Goal: Task Accomplishment & Management: Use online tool/utility

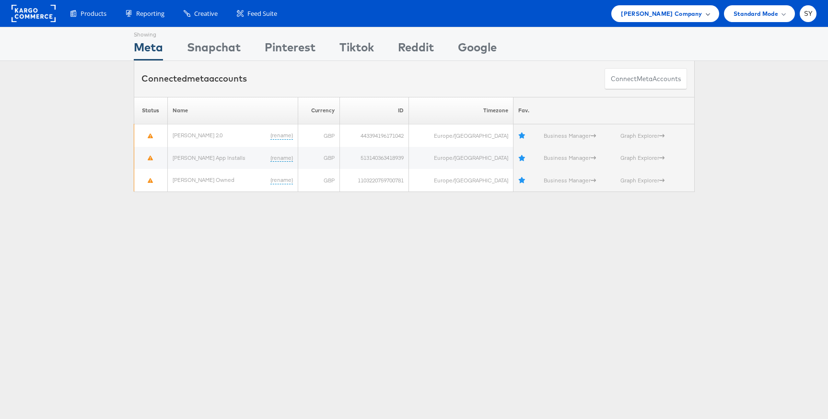
click at [694, 17] on span "[PERSON_NAME] Company" at bounding box center [661, 14] width 81 height 10
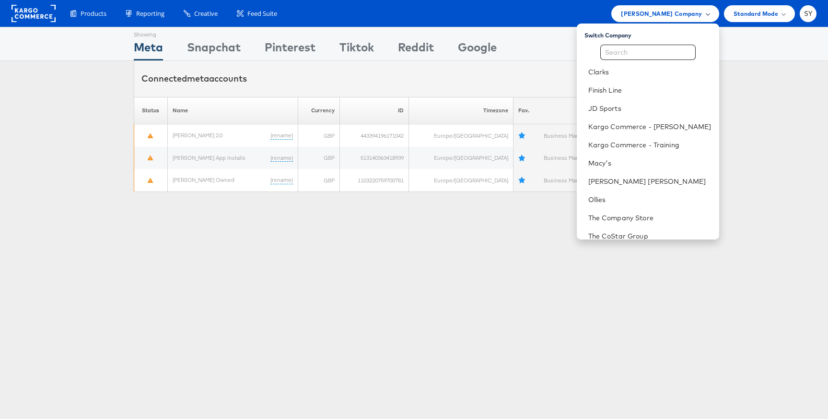
click at [694, 17] on span "John Lewis Company" at bounding box center [661, 14] width 81 height 10
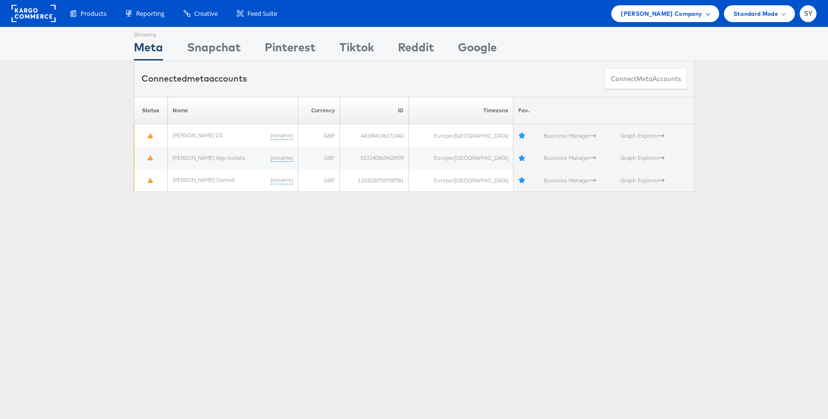
click at [694, 17] on span "John Lewis Company" at bounding box center [661, 14] width 81 height 10
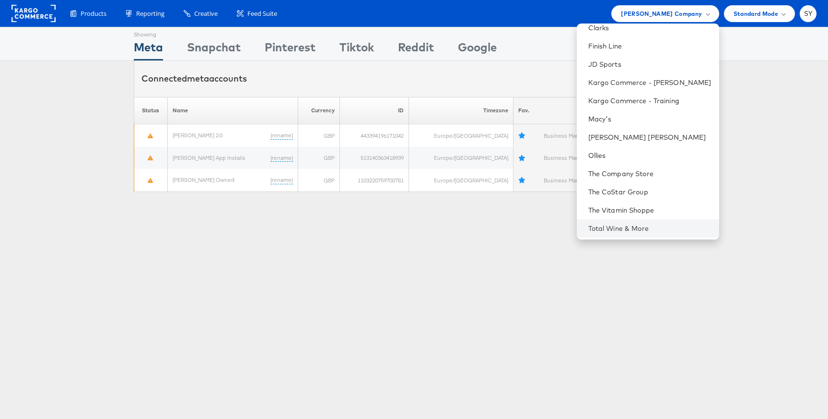
scroll to position [46, 0]
click at [664, 218] on li "Total Wine & More" at bounding box center [648, 226] width 142 height 18
click at [662, 228] on link "Total Wine & More" at bounding box center [649, 227] width 123 height 10
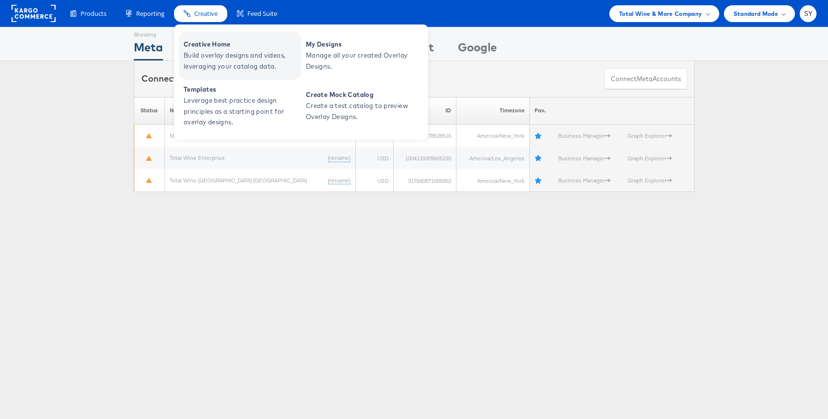
click at [217, 55] on span "Build overlay designs and videos, leveraging your catalog data." at bounding box center [241, 61] width 115 height 22
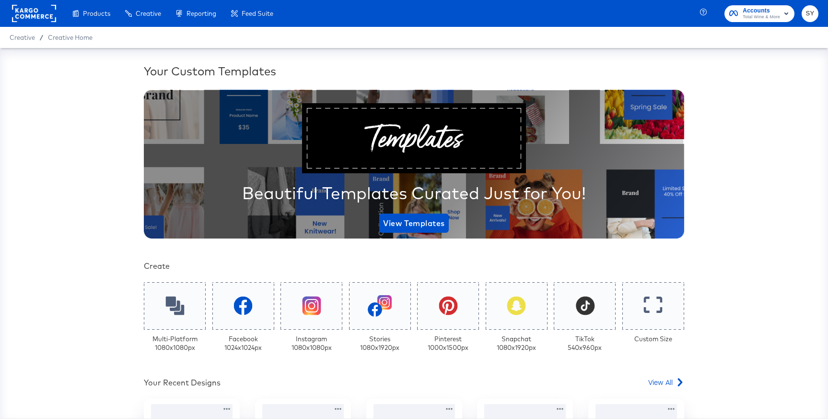
scroll to position [180, 0]
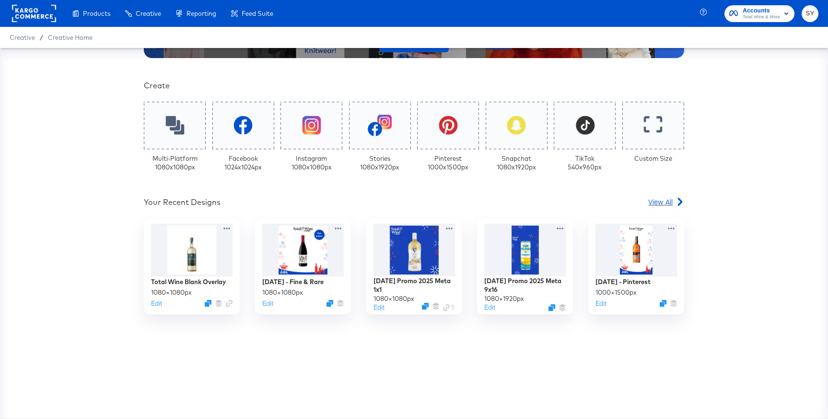
click at [667, 204] on span "View All" at bounding box center [660, 202] width 24 height 10
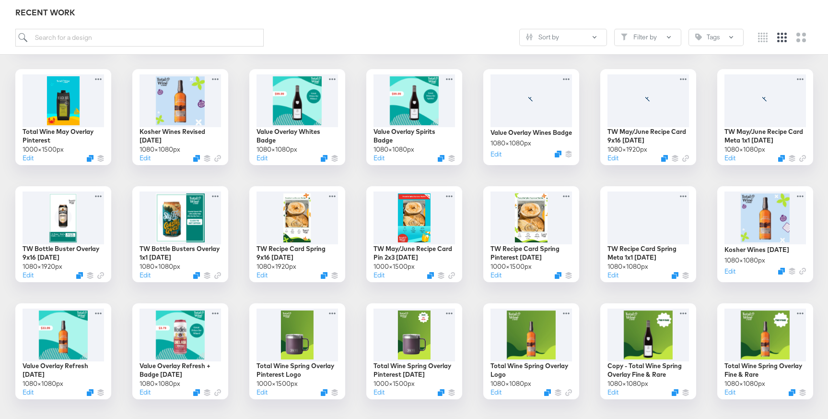
scroll to position [496, 0]
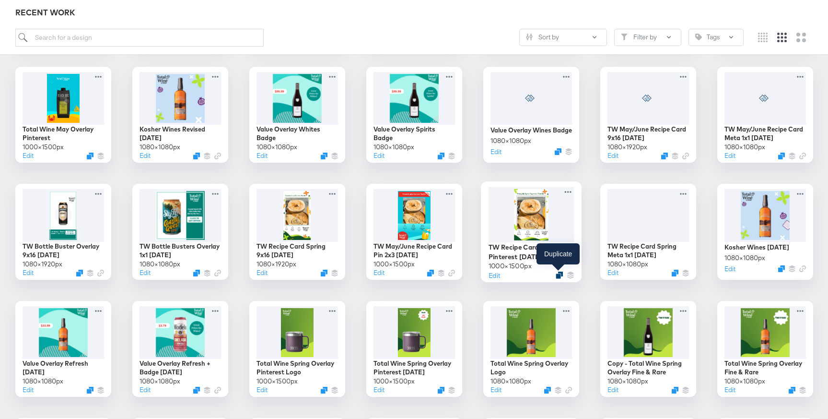
click at [558, 273] on icon "Duplicate" at bounding box center [559, 274] width 7 height 7
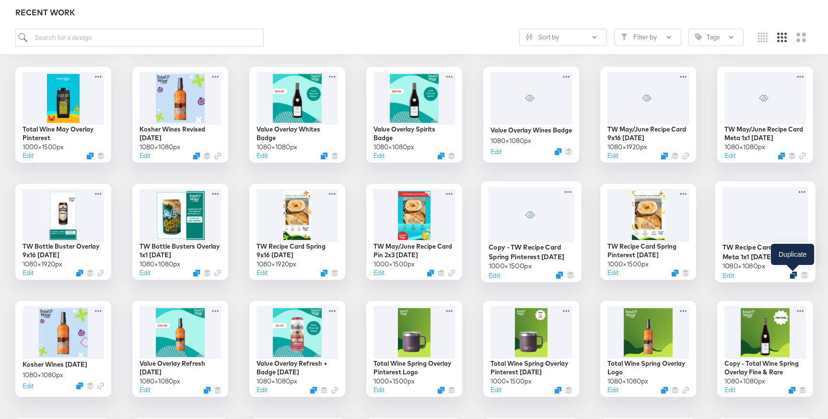
click at [793, 274] on icon "Duplicate" at bounding box center [793, 274] width 7 height 7
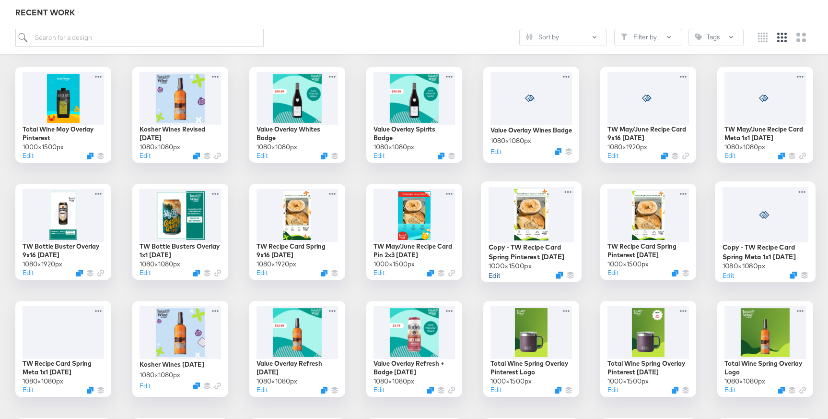
click at [494, 270] on button "Edit" at bounding box center [494, 274] width 12 height 9
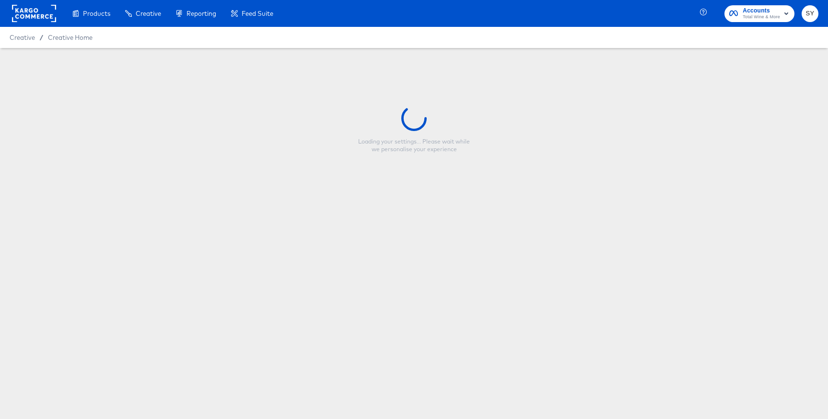
type input "Copy - TW Recipe Card Spring Pinterest [DATE]"
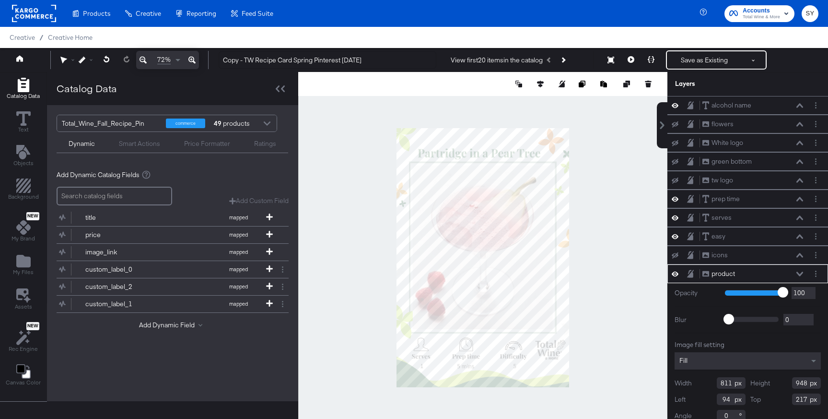
scroll to position [10, 0]
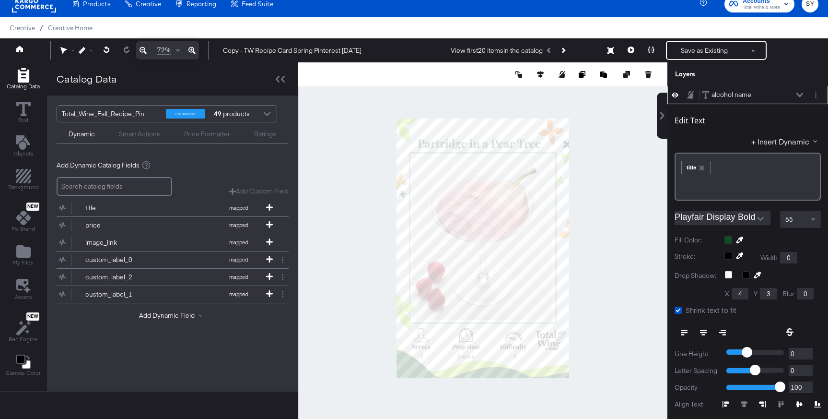
click at [760, 216] on icon "Open" at bounding box center [760, 218] width 7 height 7
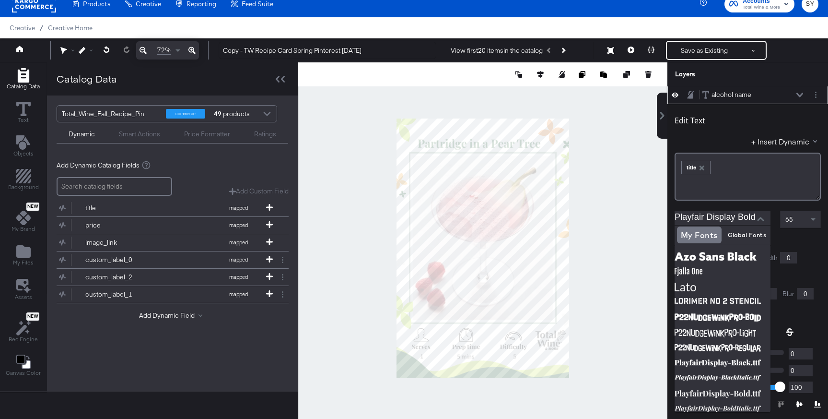
click at [722, 216] on input "Playfair Display Bold" at bounding box center [716, 217] width 82 height 14
drag, startPoint x: 709, startPoint y: 217, endPoint x: 772, endPoint y: 217, distance: 63.3
click at [772, 217] on div "Playfair Display Bold" at bounding box center [724, 218] width 98 height 17
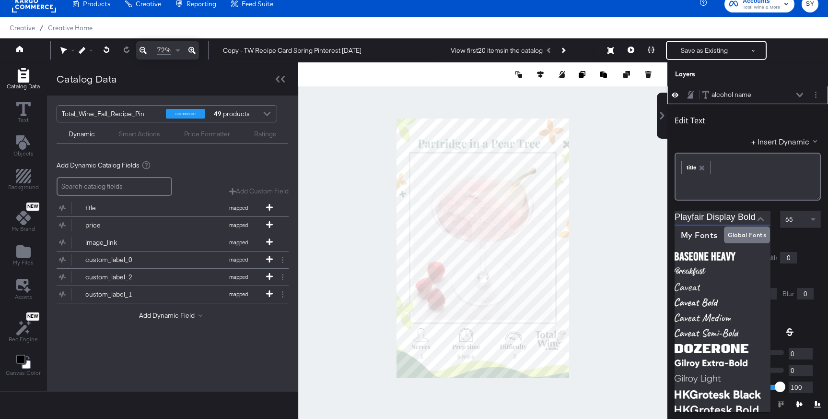
drag, startPoint x: 707, startPoint y: 219, endPoint x: 772, endPoint y: 215, distance: 65.3
click at [772, 215] on div "Playfair Display Bold" at bounding box center [724, 218] width 98 height 17
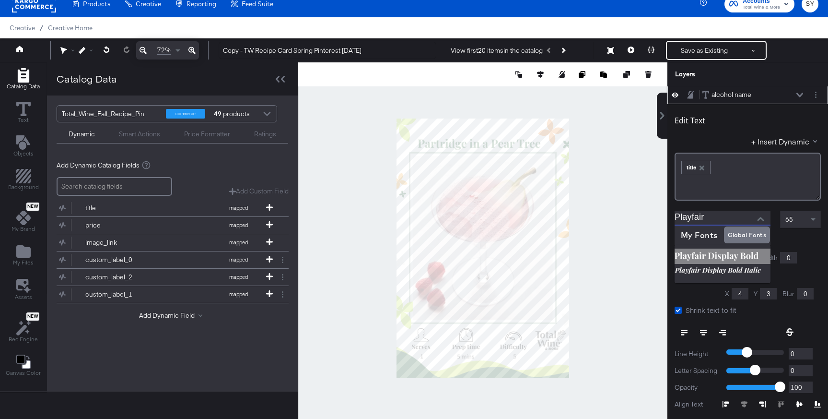
click at [715, 256] on img at bounding box center [723, 255] width 96 height 15
type input "Playfair Display Bold"
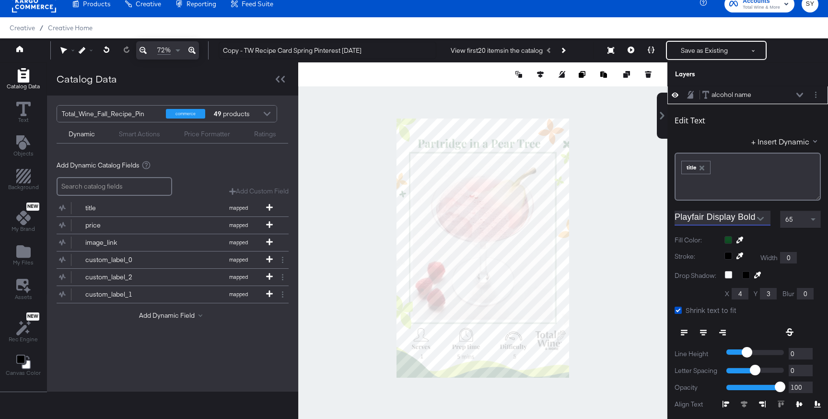
click at [600, 117] on div at bounding box center [482, 247] width 369 height 371
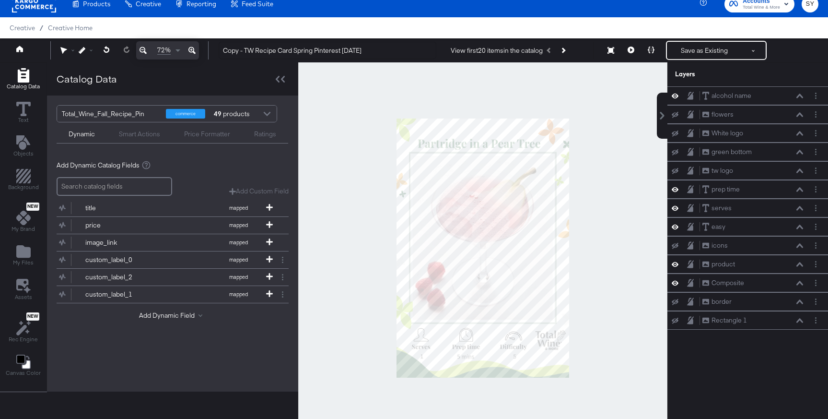
scroll to position [0, 0]
click at [24, 258] on icon "Add Files" at bounding box center [23, 251] width 14 height 14
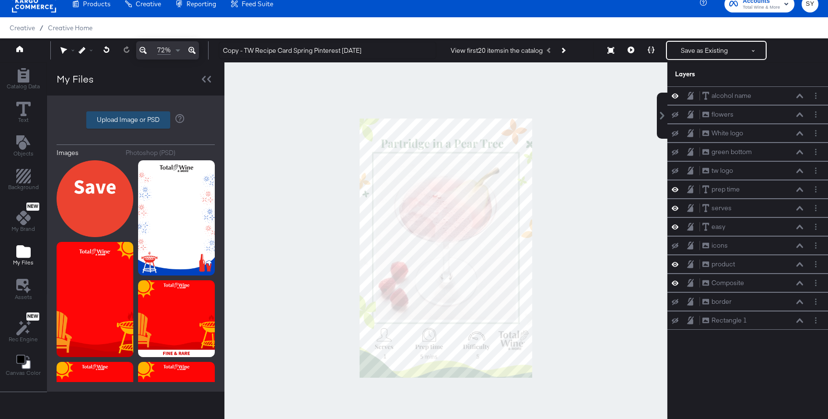
click at [115, 117] on label "Upload Image or PSD" at bounding box center [128, 120] width 83 height 16
click at [136, 120] on input "Upload Image or PSD" at bounding box center [136, 120] width 0 height 0
type input "C:\fakepath\Frame 1.png"
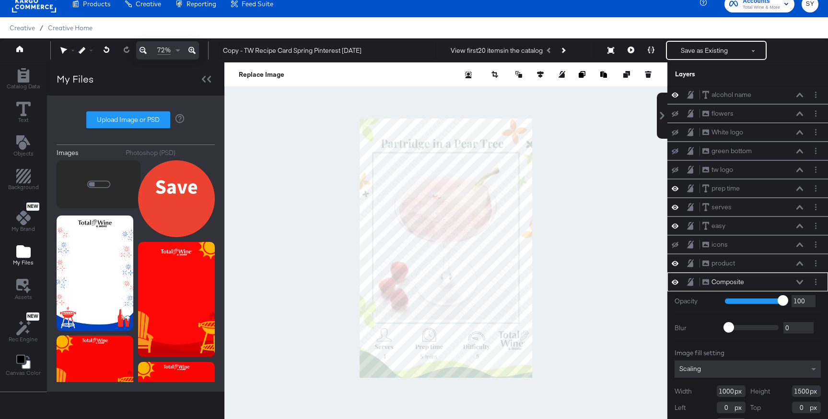
scroll to position [20, 0]
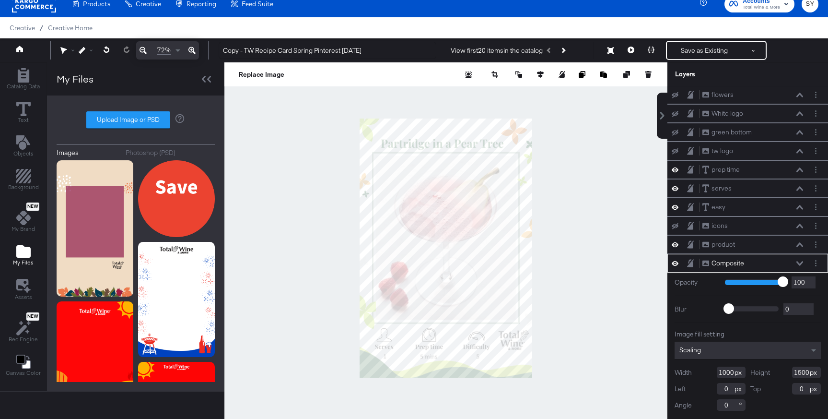
click at [795, 262] on div "Composite Composite" at bounding box center [753, 263] width 102 height 10
click at [803, 262] on icon at bounding box center [799, 263] width 7 height 5
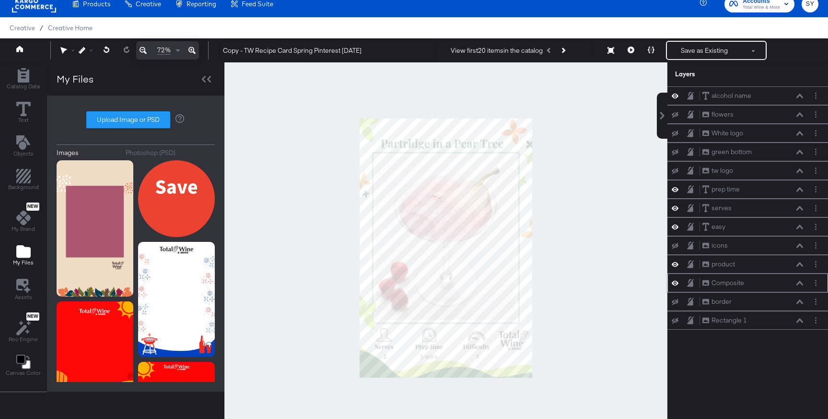
scroll to position [0, 0]
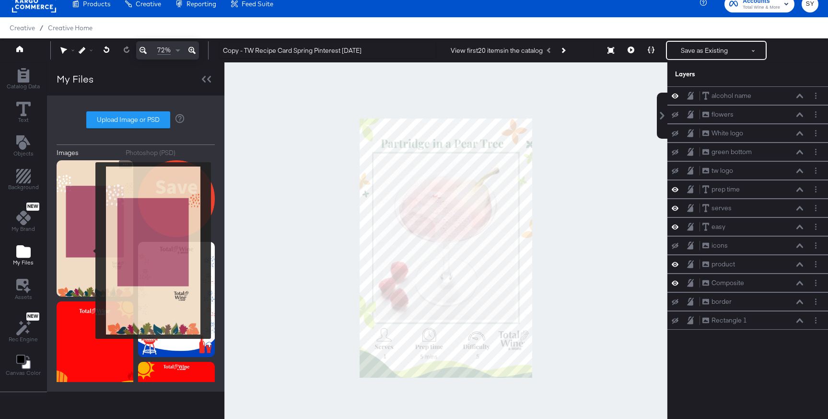
click at [89, 250] on img at bounding box center [95, 228] width 77 height 136
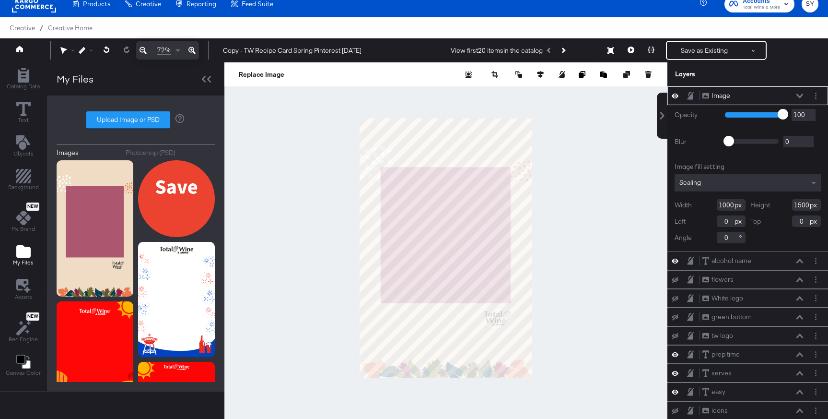
click at [802, 98] on div "Image Image" at bounding box center [753, 96] width 102 height 10
click at [798, 92] on div "Image Image" at bounding box center [753, 96] width 102 height 10
click at [800, 94] on icon at bounding box center [799, 95] width 7 height 5
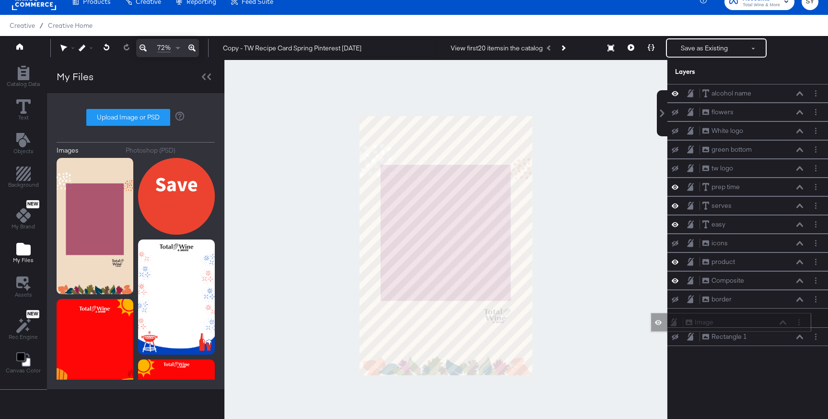
scroll to position [16, 0]
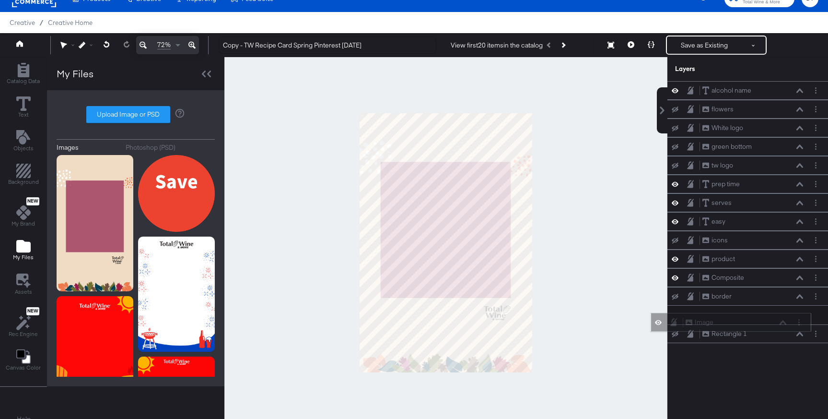
drag, startPoint x: 764, startPoint y: 94, endPoint x: 747, endPoint y: 324, distance: 230.3
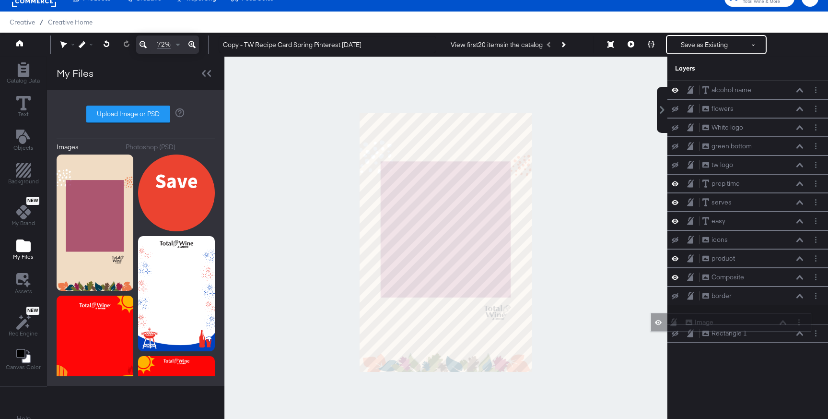
click at [747, 324] on div "Image Image" at bounding box center [736, 322] width 102 height 10
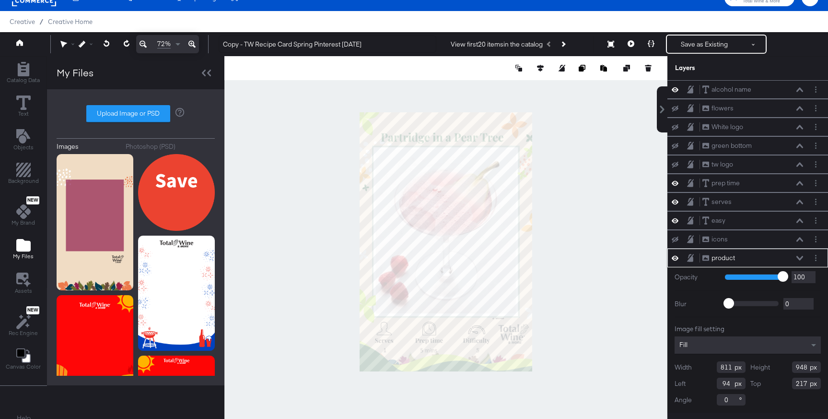
scroll to position [1, 0]
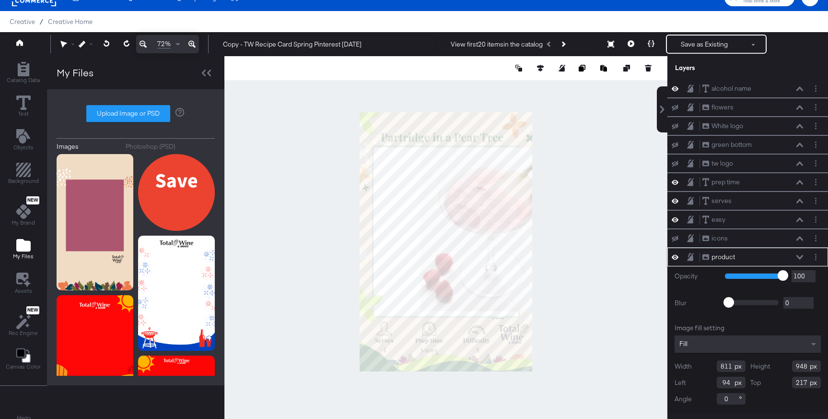
click at [541, 293] on div at bounding box center [445, 241] width 443 height 371
type input "350"
type input "204"
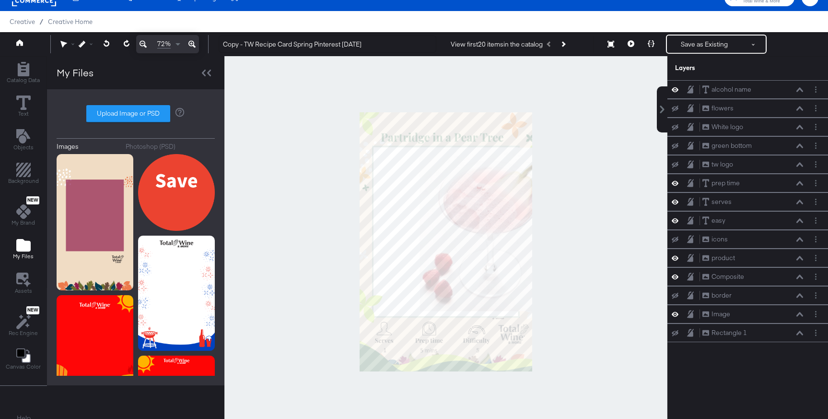
scroll to position [0, 0]
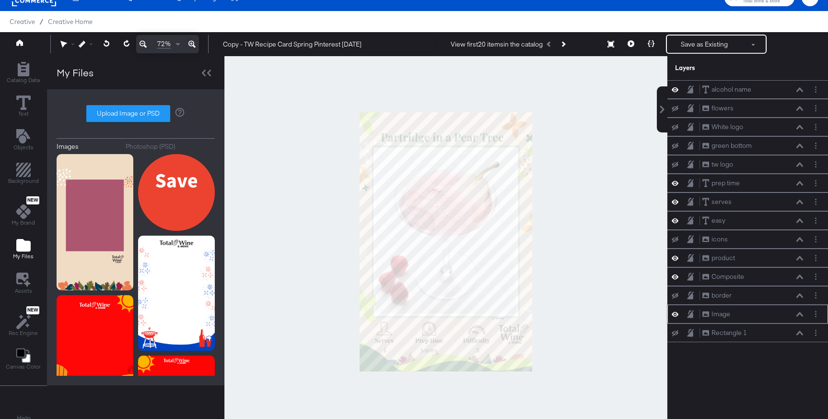
click at [675, 313] on icon at bounding box center [675, 314] width 7 height 8
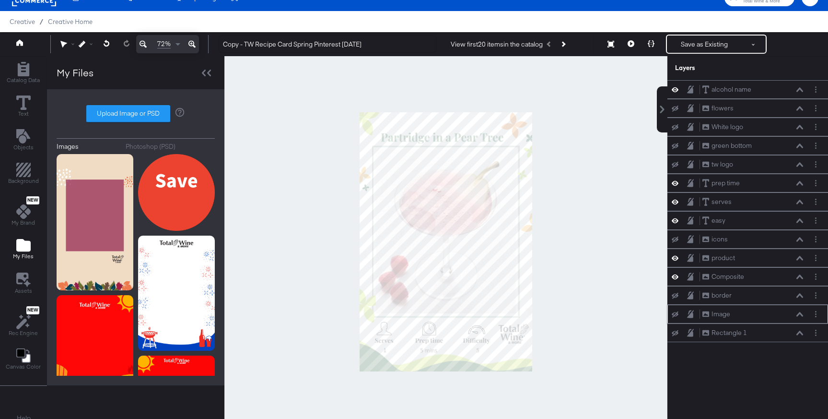
click at [675, 313] on icon at bounding box center [675, 314] width 7 height 6
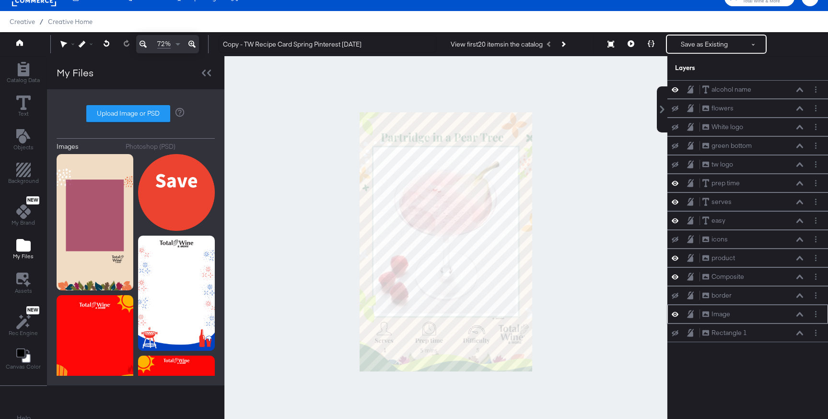
click at [675, 313] on icon at bounding box center [675, 314] width 7 height 8
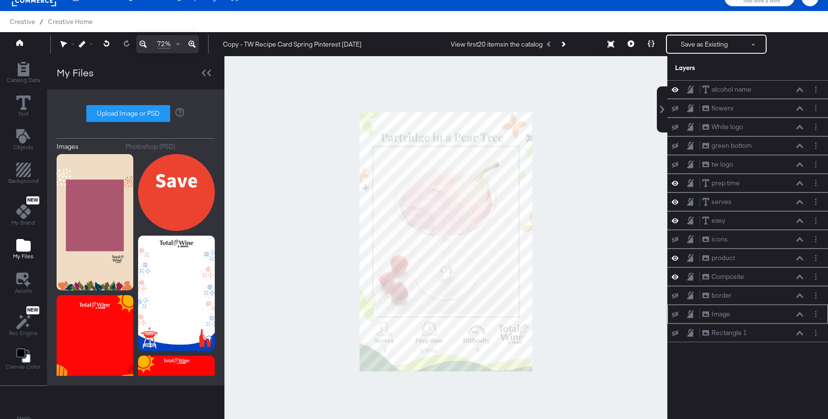
click at [675, 313] on icon at bounding box center [675, 314] width 7 height 6
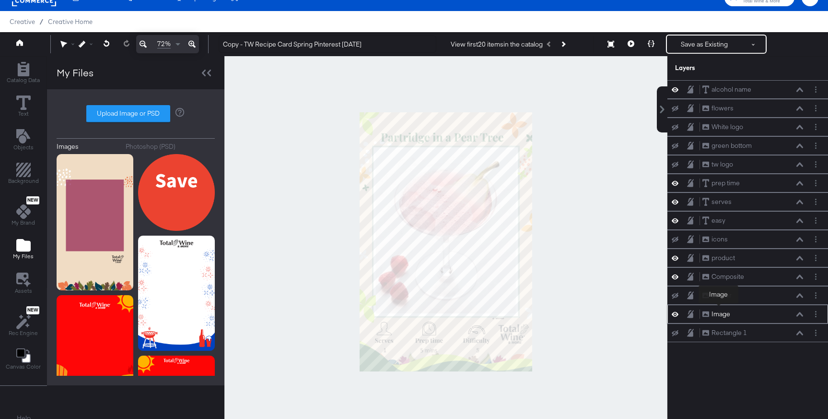
click at [719, 310] on div "Image" at bounding box center [721, 313] width 19 height 9
click at [720, 314] on div "Image" at bounding box center [721, 313] width 19 height 9
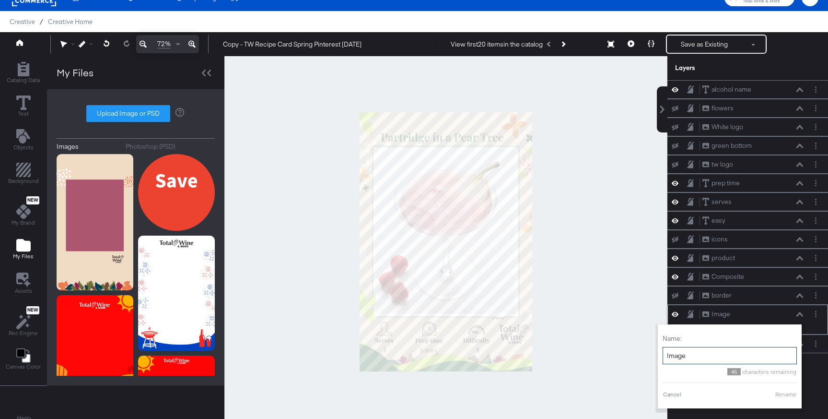
drag, startPoint x: 700, startPoint y: 362, endPoint x: 665, endPoint y: 355, distance: 36.2
click at [664, 355] on input "Image" at bounding box center [730, 356] width 134 height 18
type input "a"
click at [670, 358] on input "background" at bounding box center [730, 356] width 134 height 18
type input "fall background"
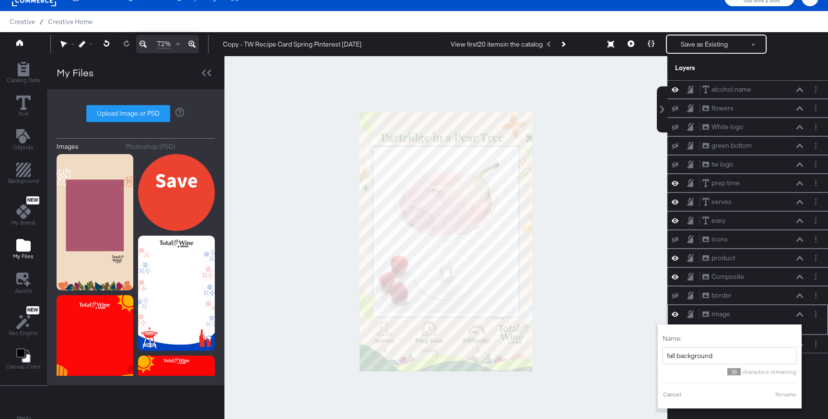
click at [792, 395] on button "Rename" at bounding box center [786, 394] width 22 height 9
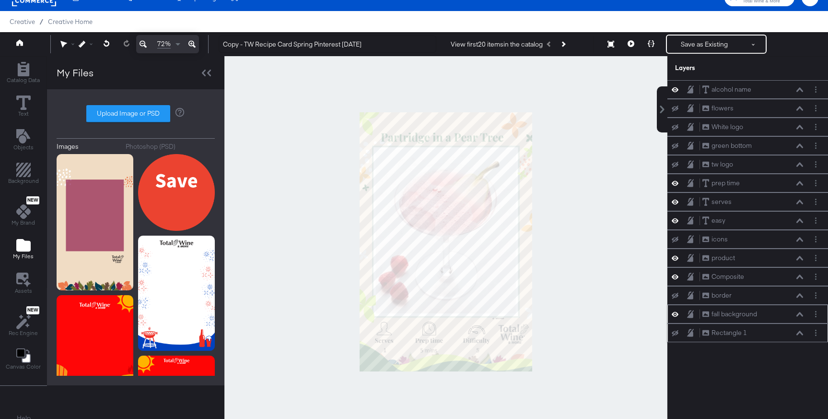
click at [677, 334] on icon at bounding box center [675, 333] width 7 height 6
click at [759, 335] on div "Rectangle 1 Rectangle 1" at bounding box center [753, 332] width 102 height 10
click at [816, 330] on circle "Layer Options" at bounding box center [815, 329] width 1 height 1
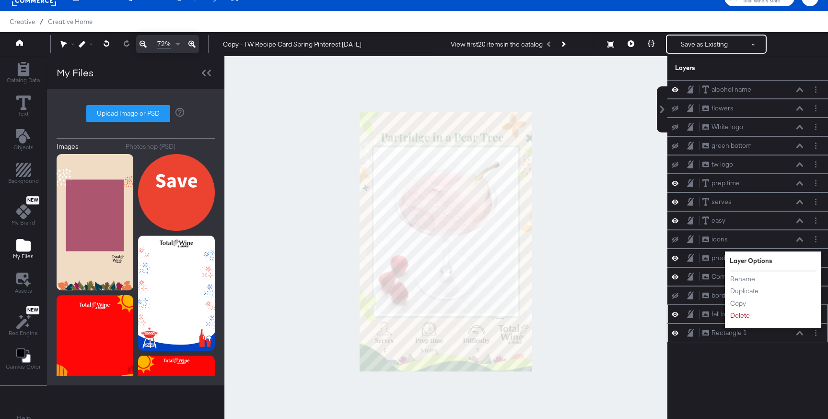
click at [755, 316] on li "Delete" at bounding box center [756, 315] width 53 height 10
click at [743, 319] on button "Delete" at bounding box center [740, 315] width 21 height 10
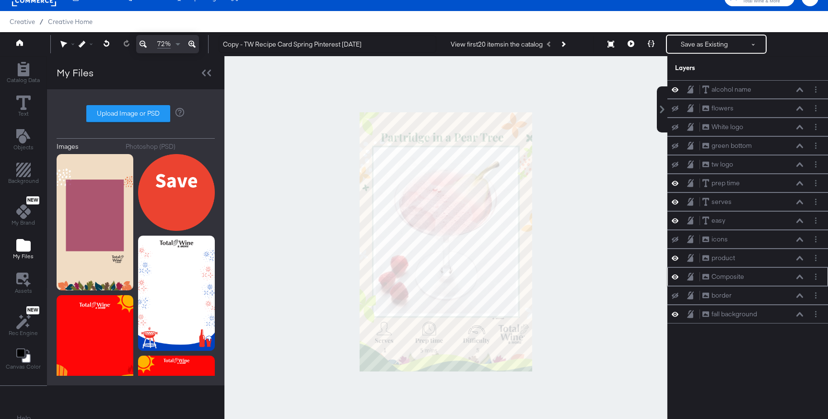
click at [677, 275] on icon at bounding box center [675, 276] width 7 height 8
click at [677, 275] on icon at bounding box center [675, 276] width 7 height 6
click at [677, 275] on icon at bounding box center [675, 276] width 7 height 8
click at [677, 275] on icon at bounding box center [675, 276] width 7 height 6
click at [677, 275] on icon at bounding box center [675, 276] width 7 height 8
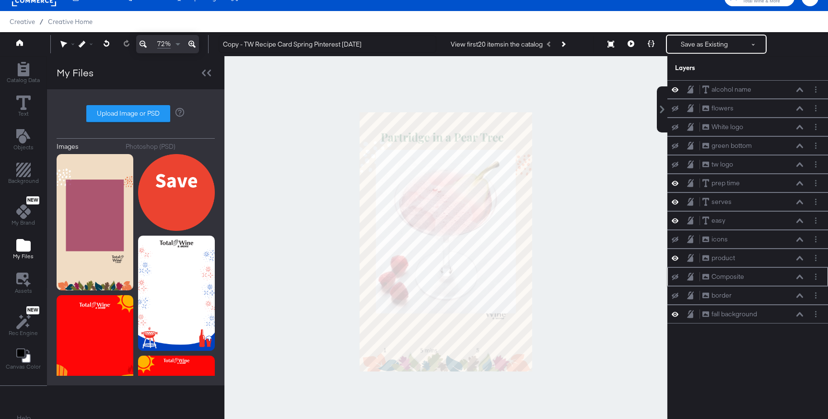
click at [677, 275] on icon at bounding box center [675, 276] width 7 height 6
click at [677, 275] on icon at bounding box center [675, 276] width 7 height 8
click at [677, 275] on icon at bounding box center [675, 276] width 7 height 6
click at [677, 275] on icon at bounding box center [675, 276] width 7 height 8
click at [677, 275] on icon at bounding box center [675, 276] width 7 height 6
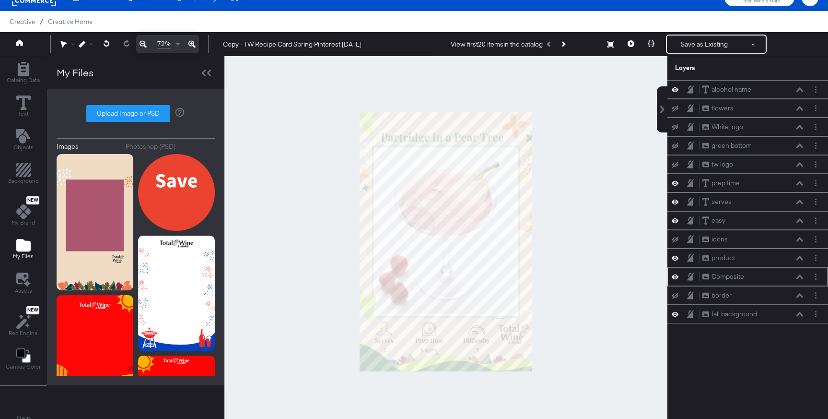
click at [677, 275] on icon at bounding box center [675, 276] width 7 height 8
click at [677, 275] on icon at bounding box center [675, 276] width 7 height 6
click at [816, 277] on circle "Layer Options" at bounding box center [815, 276] width 1 height 1
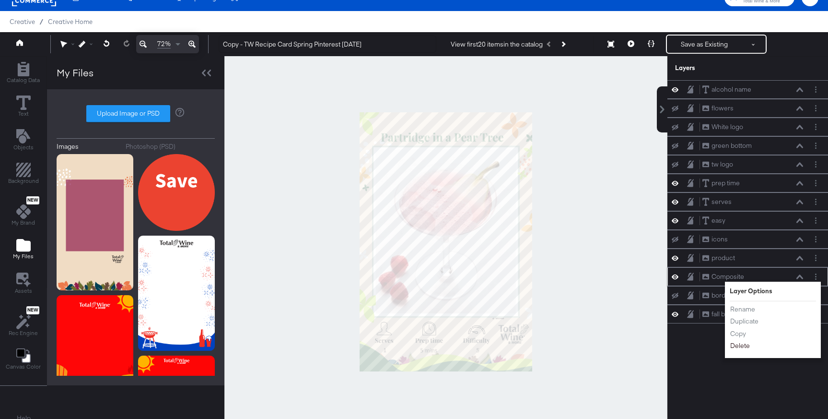
click at [741, 345] on button "Delete" at bounding box center [740, 345] width 21 height 10
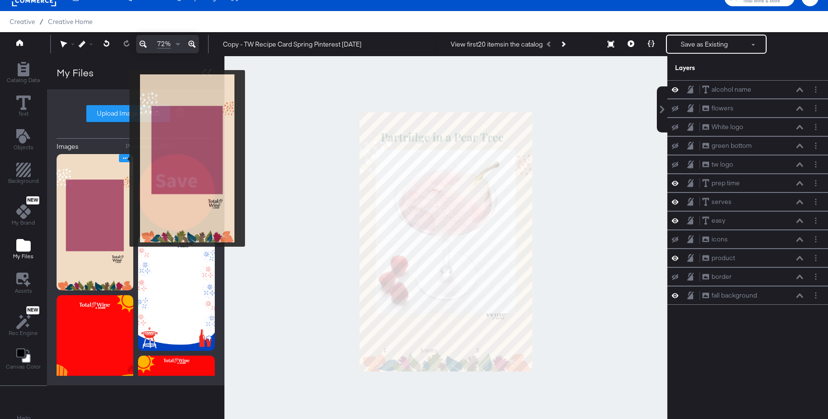
click at [123, 158] on icon "Image Options" at bounding box center [125, 157] width 7 height 7
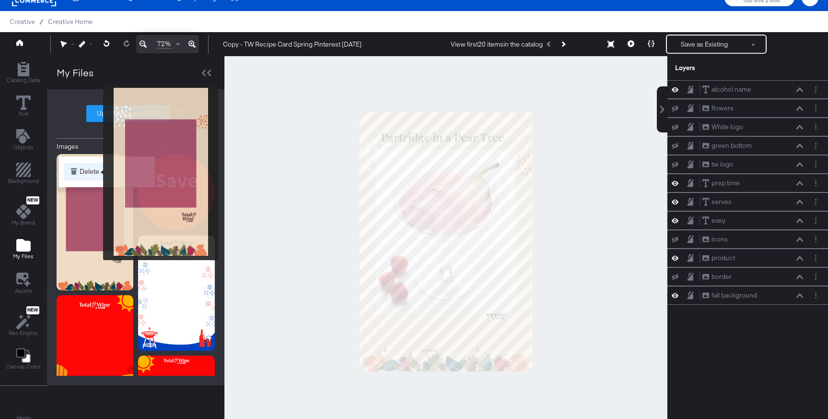
click at [97, 172] on button "Delete" at bounding box center [107, 171] width 86 height 17
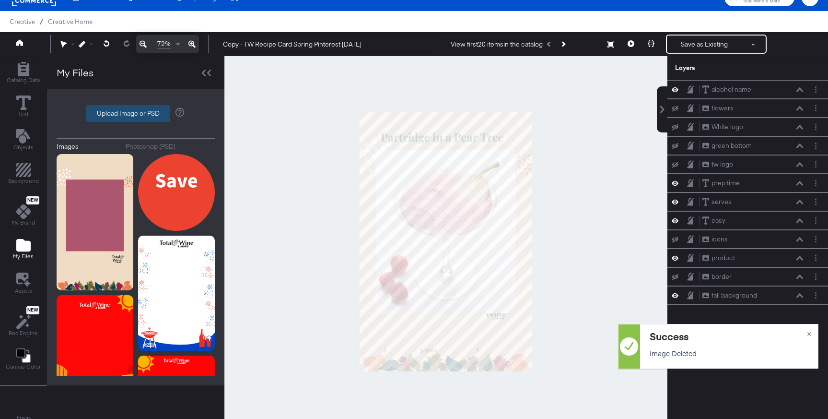
click at [117, 111] on label "Upload Image or PSD" at bounding box center [128, 113] width 83 height 16
click at [136, 114] on input "Upload Image or PSD" at bounding box center [136, 114] width 0 height 0
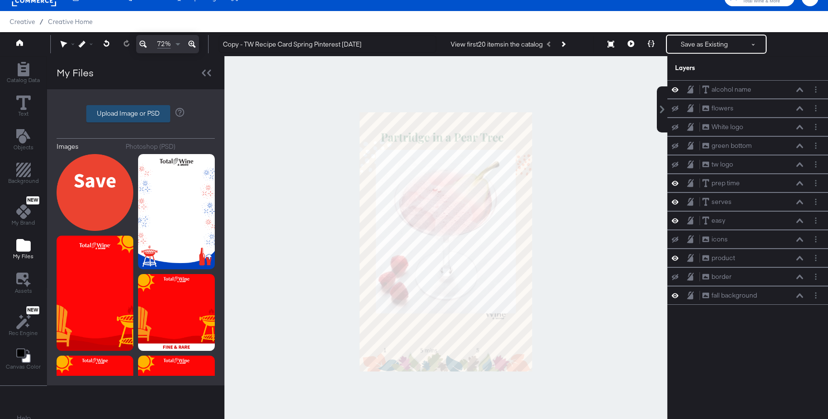
type input "C:\fakepath\Frame 1.png"
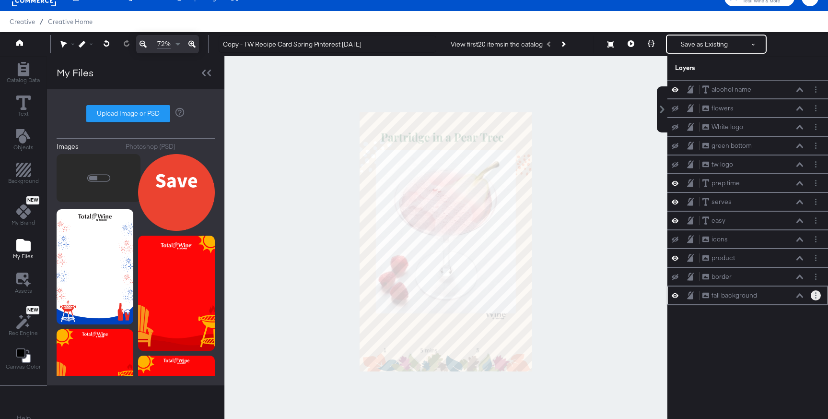
click at [813, 297] on button "Layer Options" at bounding box center [816, 295] width 10 height 10
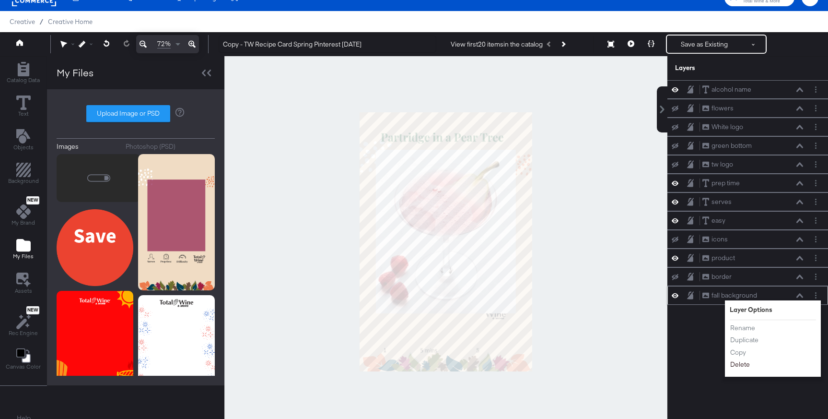
click at [743, 363] on button "Delete" at bounding box center [740, 364] width 21 height 10
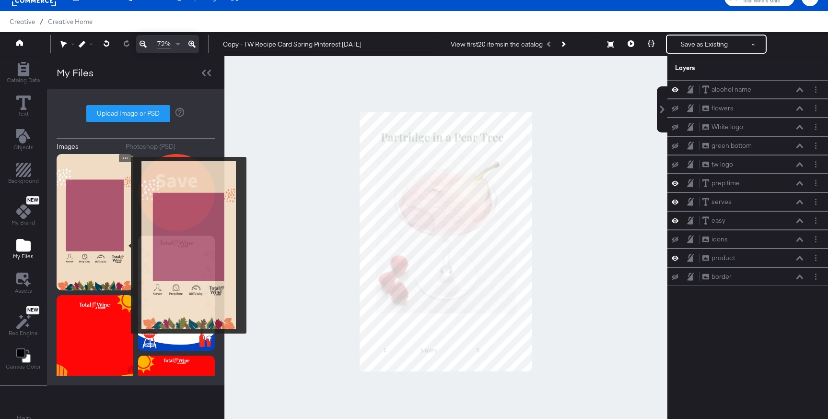
click at [125, 245] on img at bounding box center [95, 222] width 77 height 136
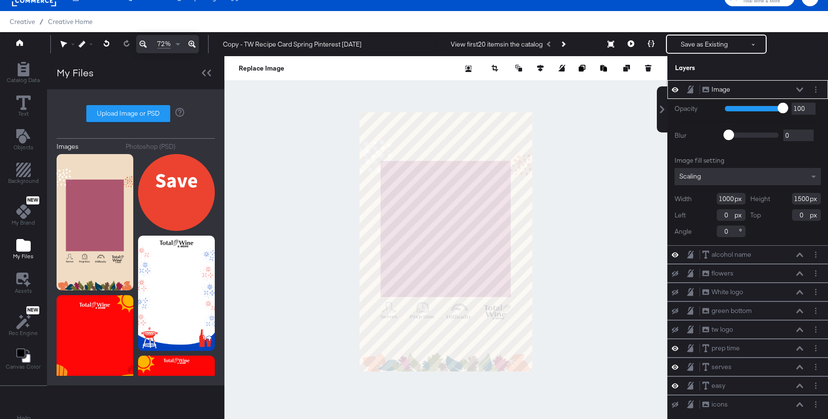
click at [799, 90] on icon at bounding box center [799, 89] width 7 height 4
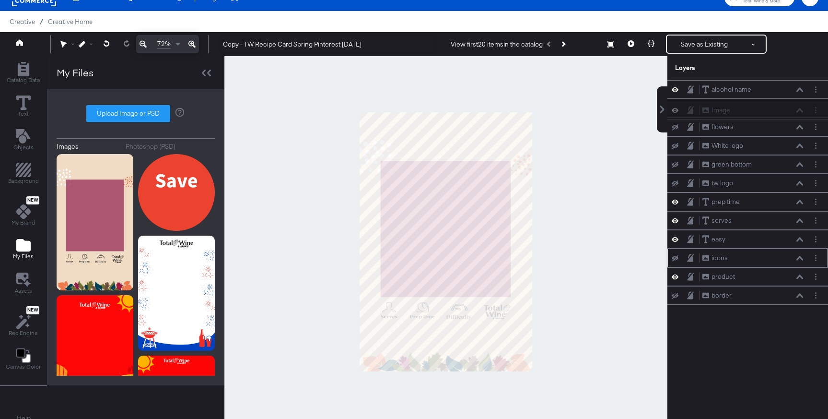
scroll to position [15, 0]
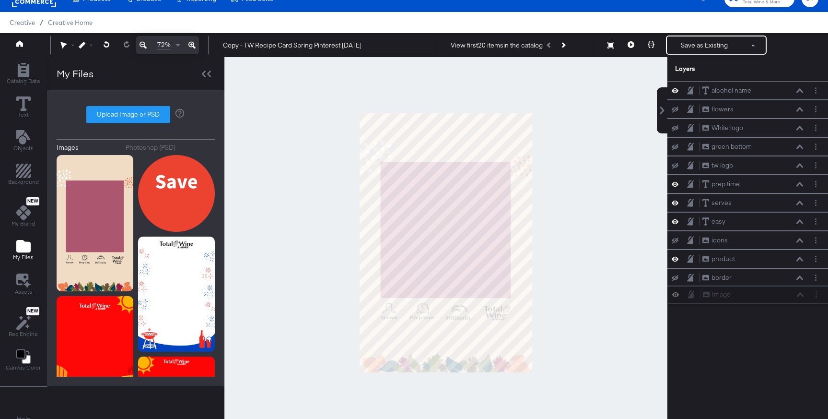
drag, startPoint x: 763, startPoint y: 89, endPoint x: 764, endPoint y: 299, distance: 210.0
click at [764, 299] on div "Image Image alcohol name alcohol name flowers flowers White logo White logo gre…" at bounding box center [747, 193] width 161 height 224
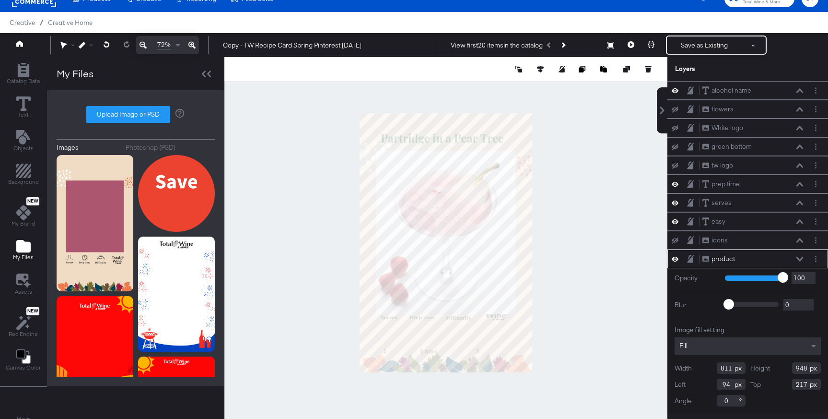
scroll to position [1, 0]
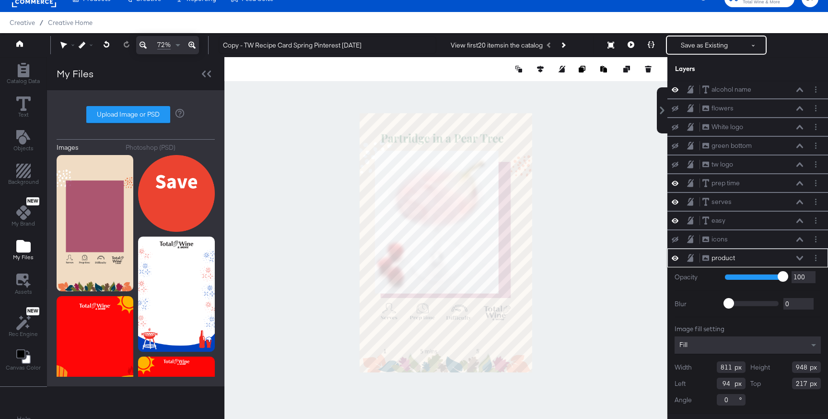
type input "716"
type input "827"
type input "123"
type input "292"
type input "142"
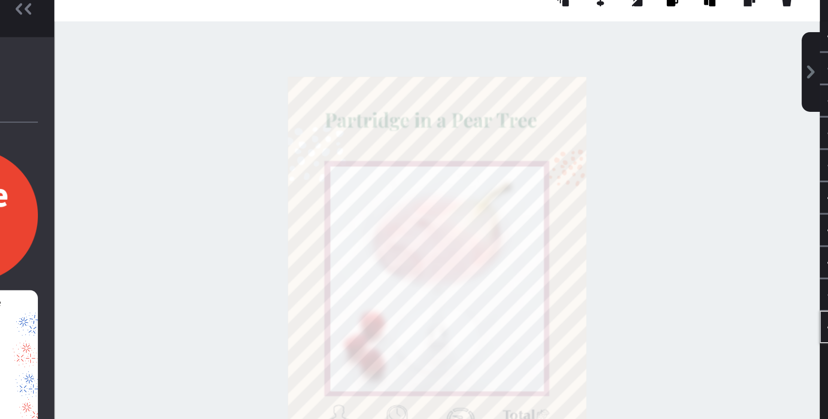
type input "753"
type input "300"
click at [550, 172] on div at bounding box center [445, 242] width 443 height 371
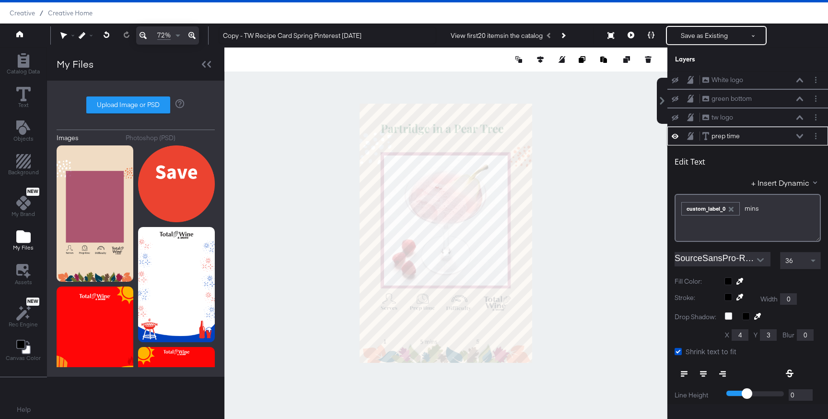
scroll to position [93, 0]
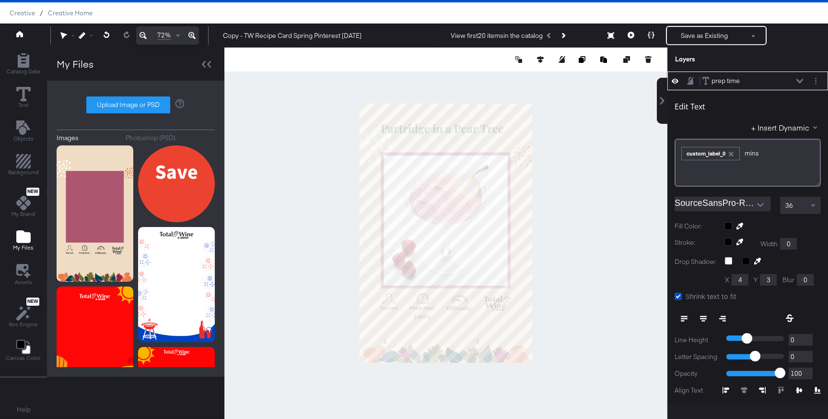
type input "263"
type input "1219"
type input "460"
type input "1219"
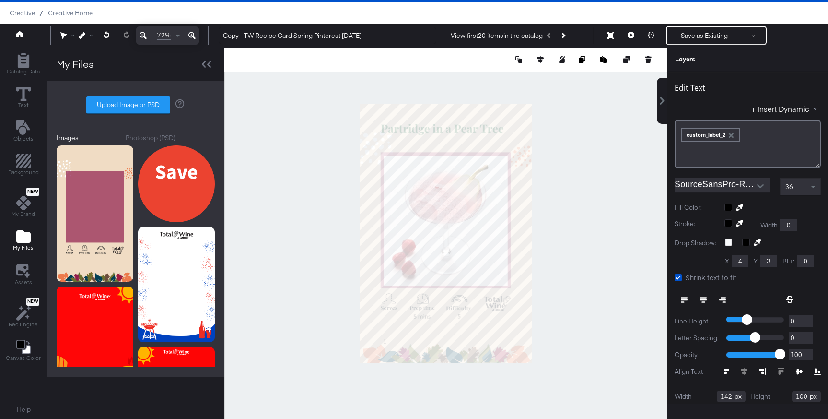
type input "1366"
type input "102"
type input "1219"
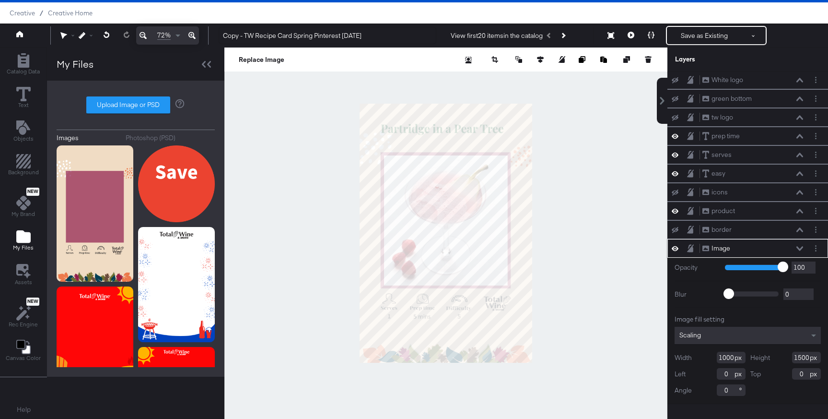
scroll to position [38, 0]
click at [609, 34] on icon at bounding box center [610, 35] width 7 height 7
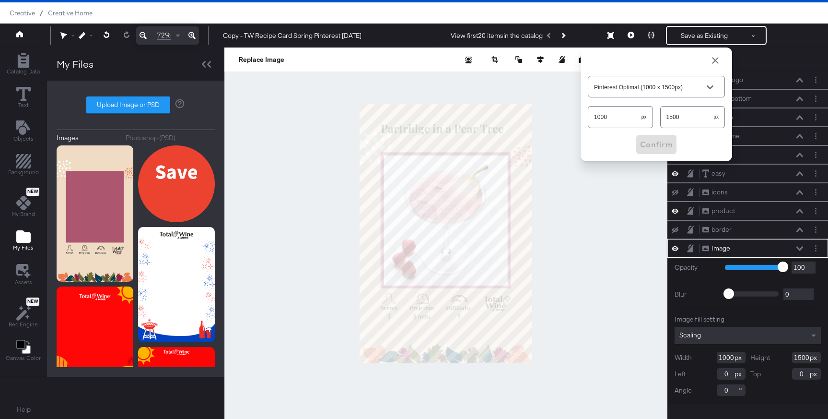
click at [692, 119] on input "1500" at bounding box center [687, 113] width 53 height 21
type input "Custom Size"
type input "1920"
click at [604, 112] on input "1000" at bounding box center [614, 113] width 53 height 21
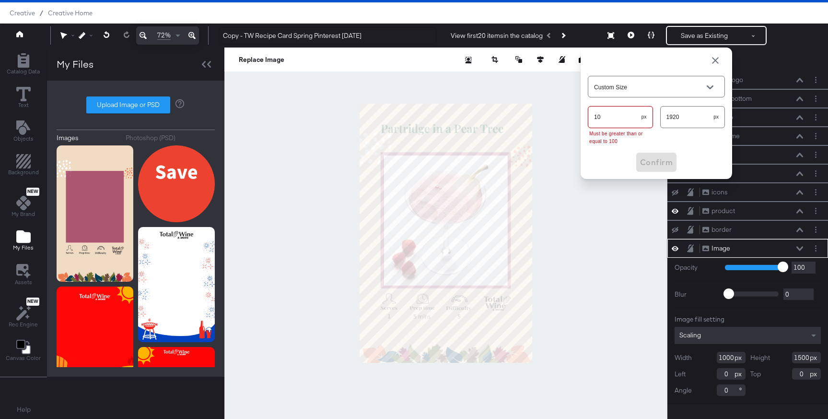
type input "108"
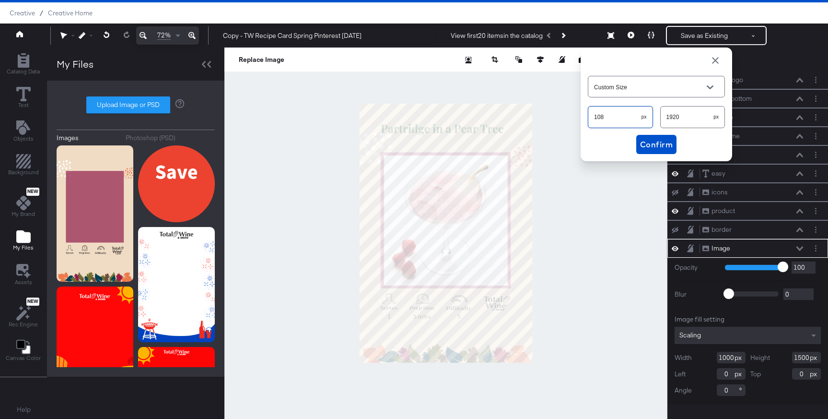
type input "Snapchat (1080 x 1920px)"
type input "1080"
click at [654, 146] on span "Confirm" at bounding box center [656, 144] width 33 height 13
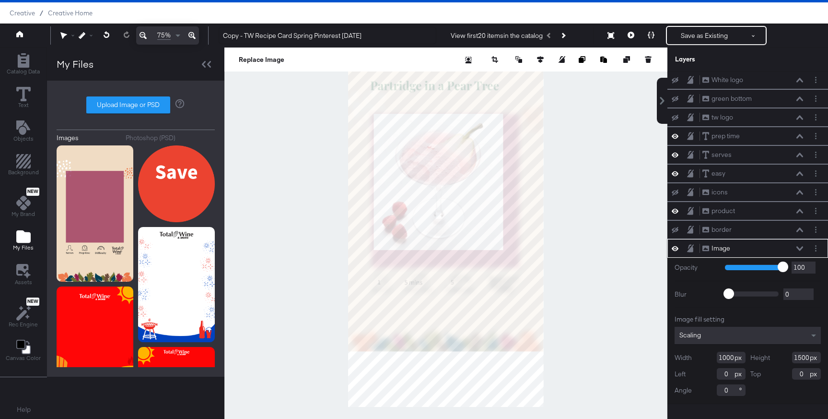
type input "1080"
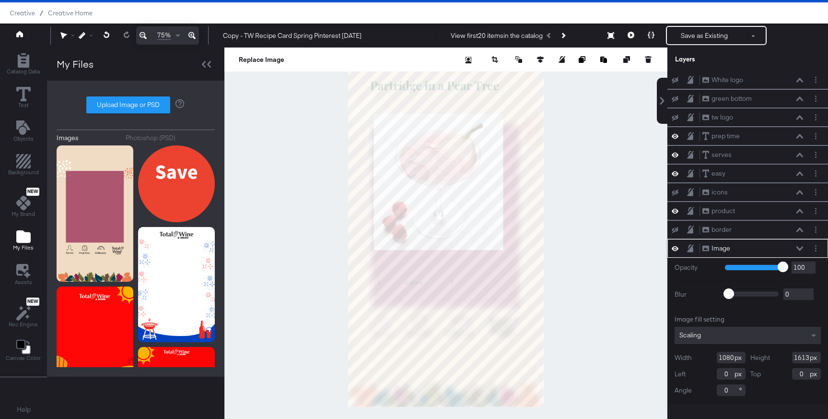
click at [445, 407] on div at bounding box center [445, 232] width 443 height 371
type input "1920"
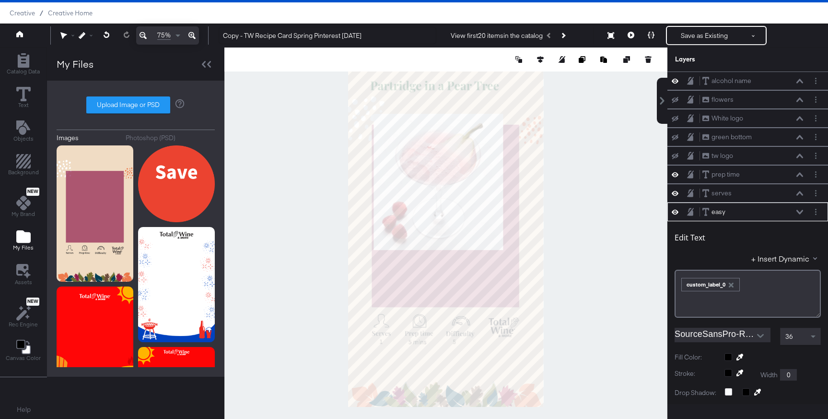
scroll to position [131, 0]
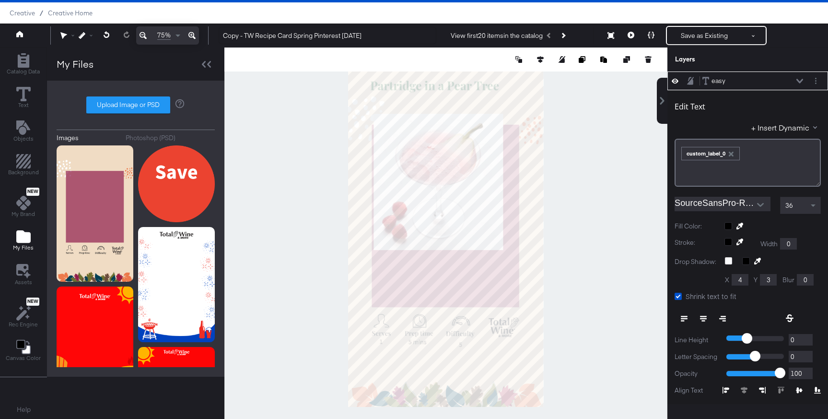
type input "505"
type input "1547"
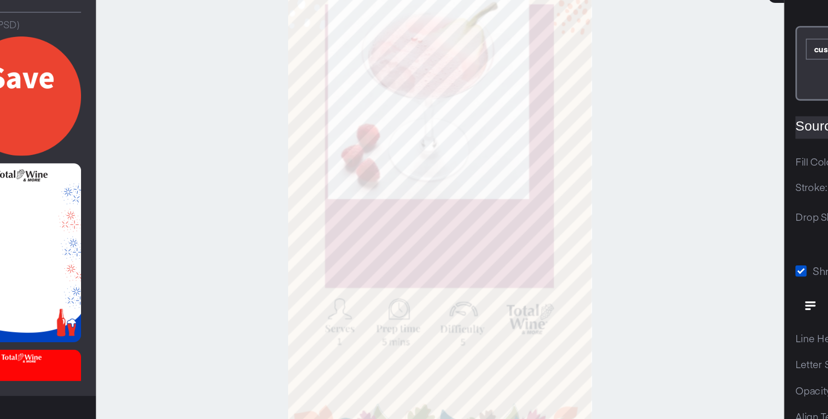
type input "1552"
click at [573, 355] on div at bounding box center [445, 232] width 443 height 371
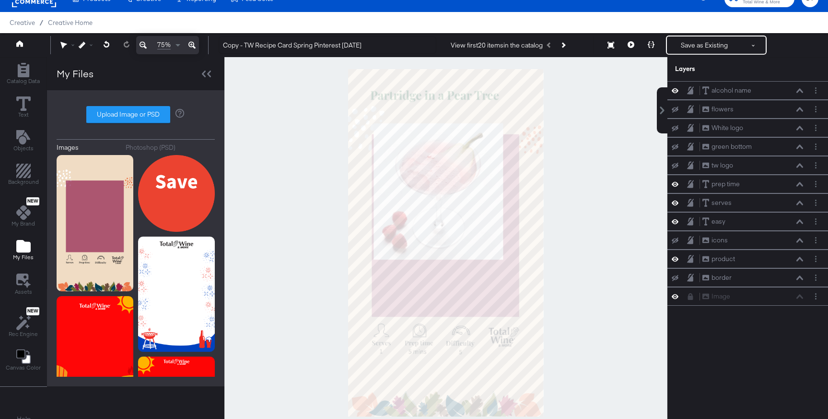
scroll to position [1, 0]
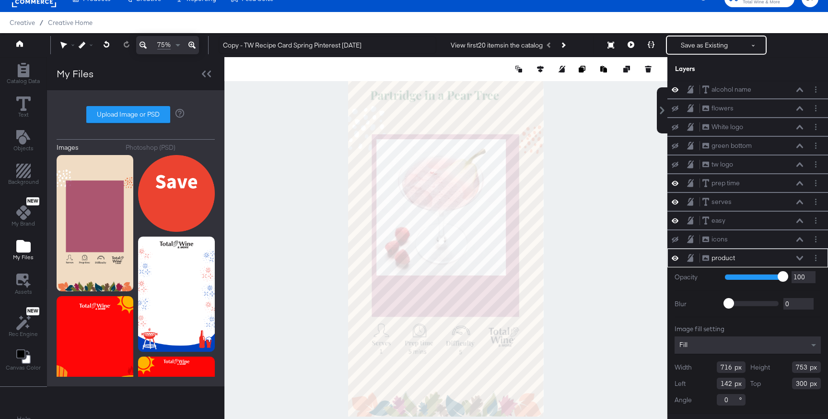
type input "157"
type input "388"
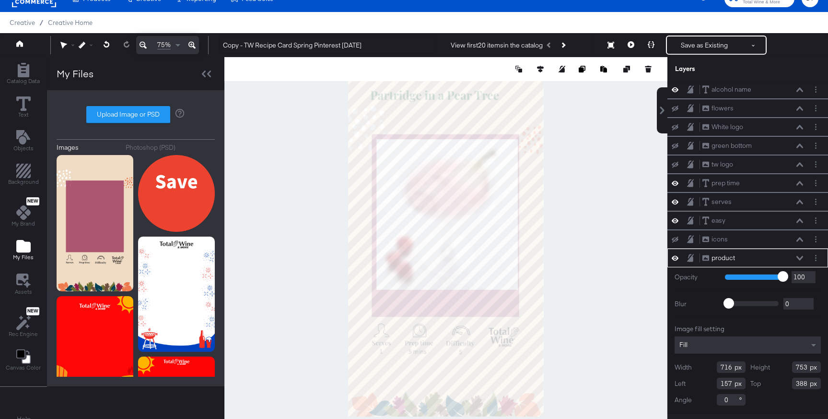
type input "771"
type input "955"
click at [599, 226] on div at bounding box center [445, 242] width 443 height 371
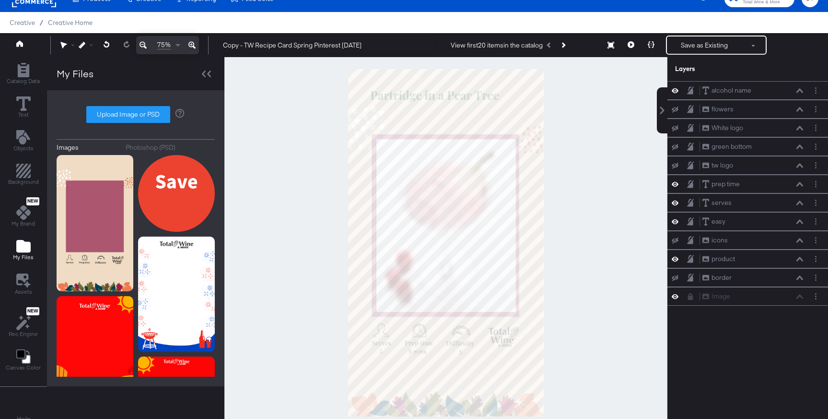
scroll to position [0, 0]
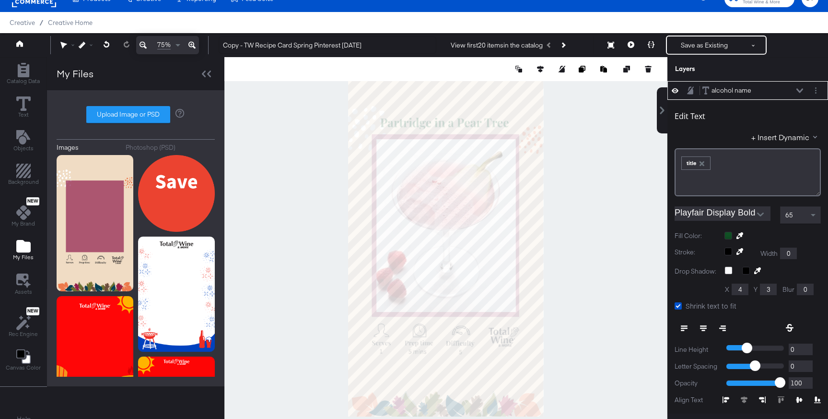
type input "143"
type input "268"
click at [728, 235] on div at bounding box center [772, 236] width 96 height 8
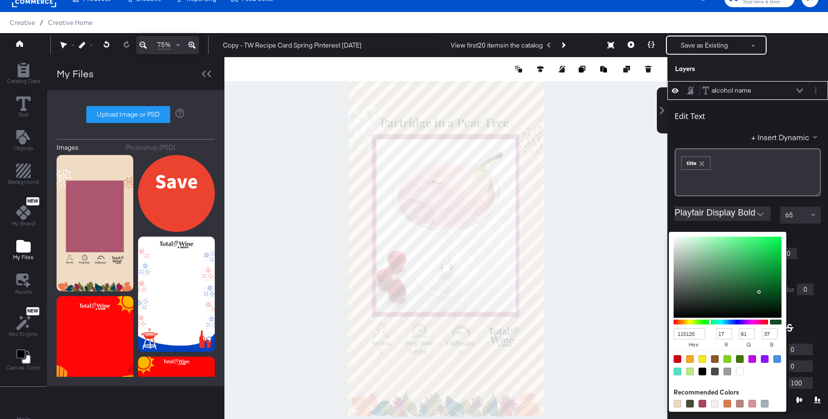
drag, startPoint x: 700, startPoint y: 332, endPoint x: 674, endPoint y: 332, distance: 25.4
click at [674, 332] on input "115125" at bounding box center [690, 333] width 32 height 11
paste input "013F54"
type input "013F54"
type input "1"
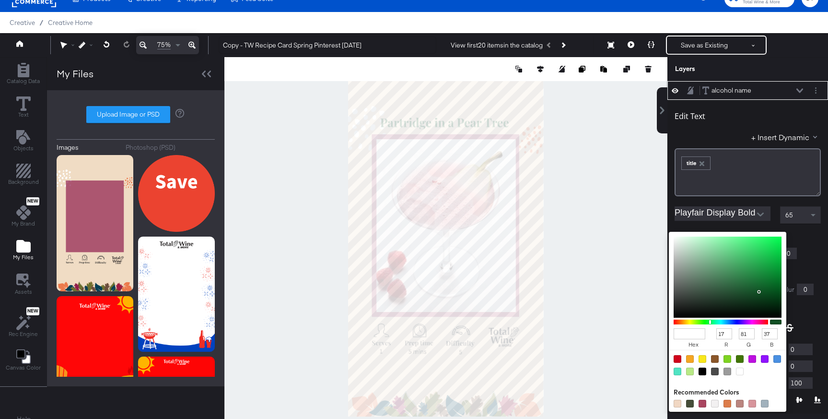
type input "63"
type input "84"
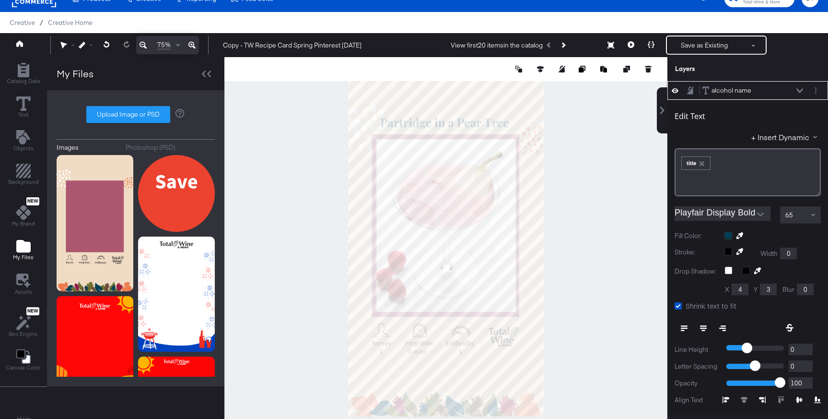
click at [623, 197] on div at bounding box center [445, 242] width 443 height 371
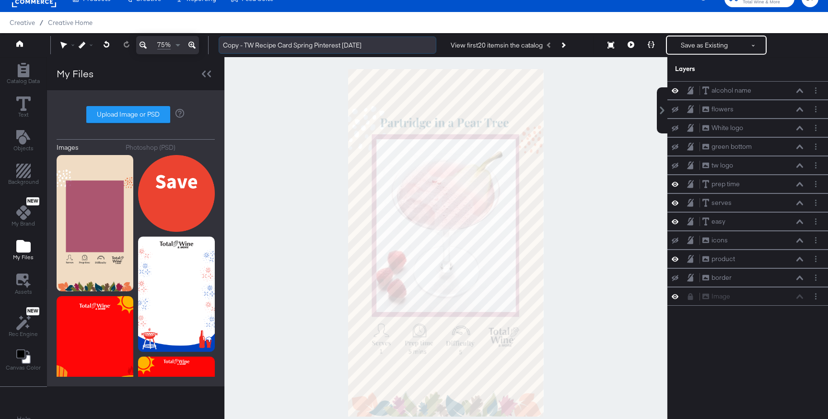
drag, startPoint x: 244, startPoint y: 44, endPoint x: 222, endPoint y: 41, distance: 21.7
click at [222, 41] on input "Copy - TW Recipe Card Spring Pinterest [DATE]" at bounding box center [328, 45] width 218 height 18
drag, startPoint x: 320, startPoint y: 46, endPoint x: 273, endPoint y: 48, distance: 47.0
click at [273, 48] on input "TW Recipe Card Spring Pinterest [DATE]" at bounding box center [328, 45] width 218 height 18
click at [305, 44] on input "TW Recipe Card Fall Meta 9:16 03.31.25" at bounding box center [328, 45] width 218 height 18
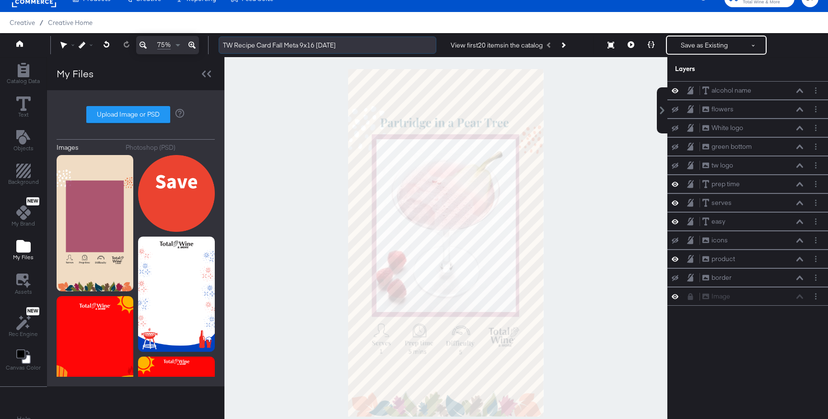
click at [323, 45] on input "TW Recipe Card Fall Meta 9x16 03.31.25" at bounding box center [328, 45] width 218 height 18
drag, startPoint x: 331, startPoint y: 46, endPoint x: 320, endPoint y: 47, distance: 11.6
click at [320, 47] on input "TW Recipe Card Fall Meta 9x16 03.31.25" at bounding box center [328, 45] width 218 height 18
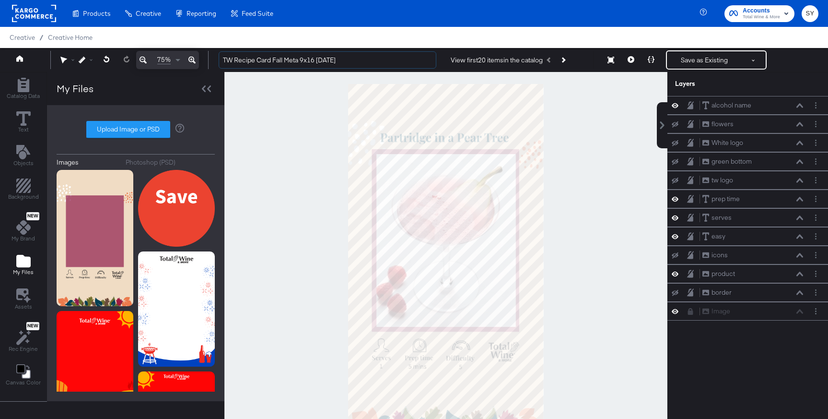
type input "TW Recipe Card Fall Meta 9x16 08.19.25"
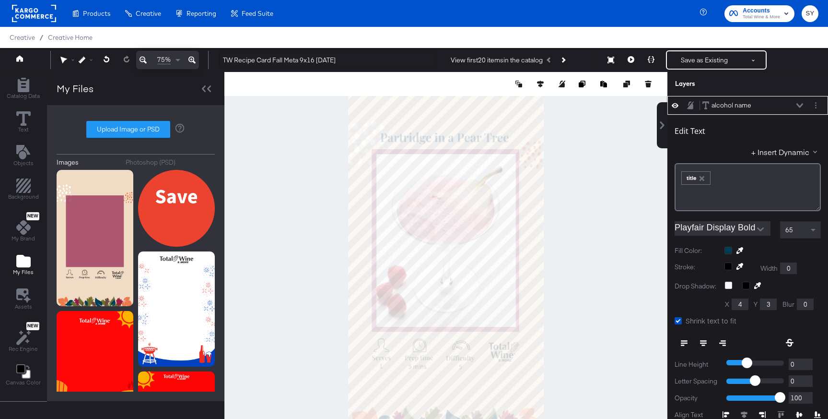
scroll to position [10, 0]
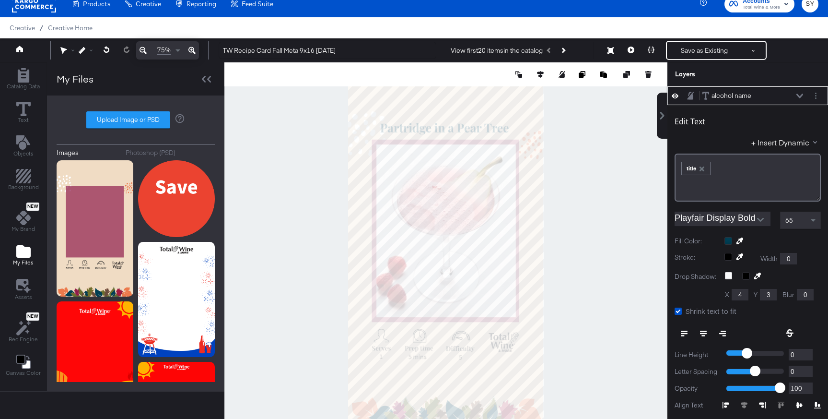
click at [746, 224] on input "Playfair Display Bold" at bounding box center [716, 218] width 82 height 14
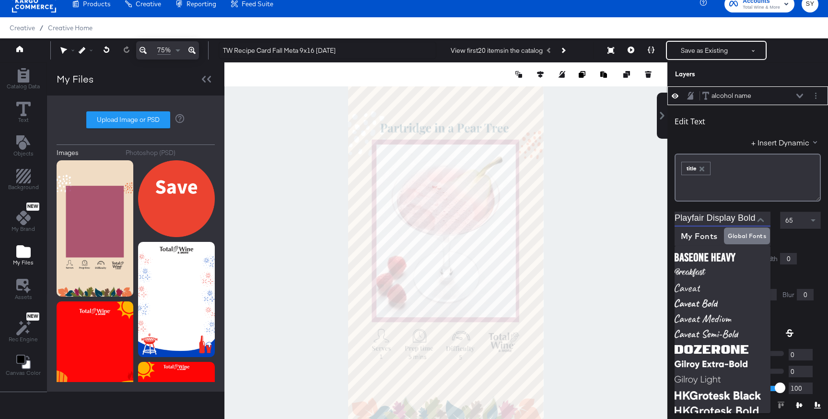
drag, startPoint x: 710, startPoint y: 217, endPoint x: 764, endPoint y: 218, distance: 54.2
click at [764, 218] on div "Playfair Display Bold" at bounding box center [723, 218] width 96 height 15
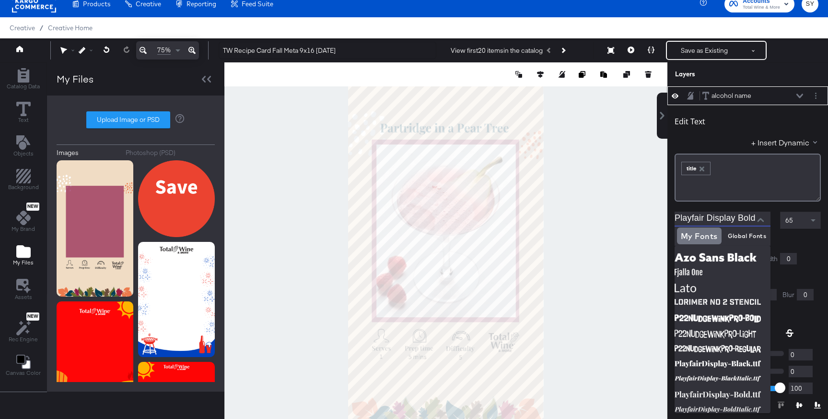
drag, startPoint x: 707, startPoint y: 220, endPoint x: 764, endPoint y: 211, distance: 57.2
click at [764, 211] on div "Playfair Display Bold" at bounding box center [723, 218] width 96 height 15
type input "Display Bold"
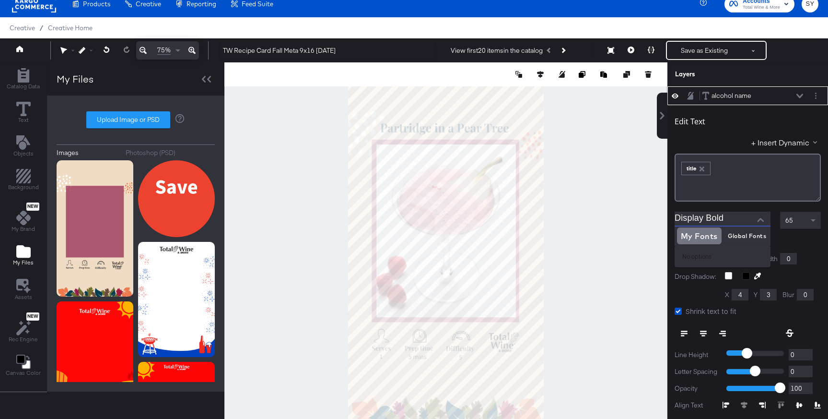
drag, startPoint x: 738, startPoint y: 220, endPoint x: 670, endPoint y: 213, distance: 68.4
click at [670, 213] on div "Edit Text + Insert Dynamic ﻿ ﻿ title ﻿ Display Bold 65 Fill Color: Stroke: Widt…" at bounding box center [747, 290] width 161 height 371
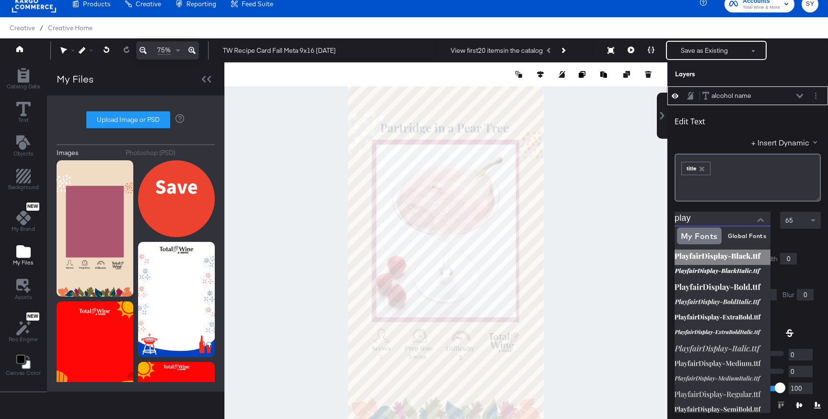
click at [735, 254] on img at bounding box center [723, 256] width 96 height 15
type input "PlayfairDisplay-Black.ttf"
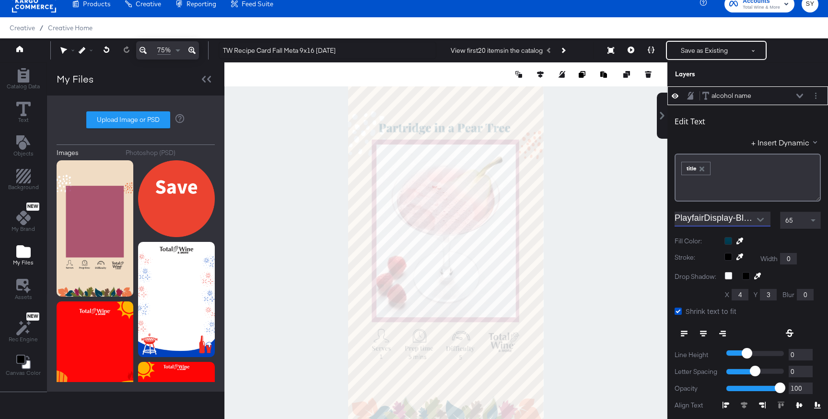
click at [636, 235] on div at bounding box center [445, 247] width 443 height 371
click at [554, 132] on div at bounding box center [445, 247] width 443 height 371
type input "937"
type input "104"
type input "66"
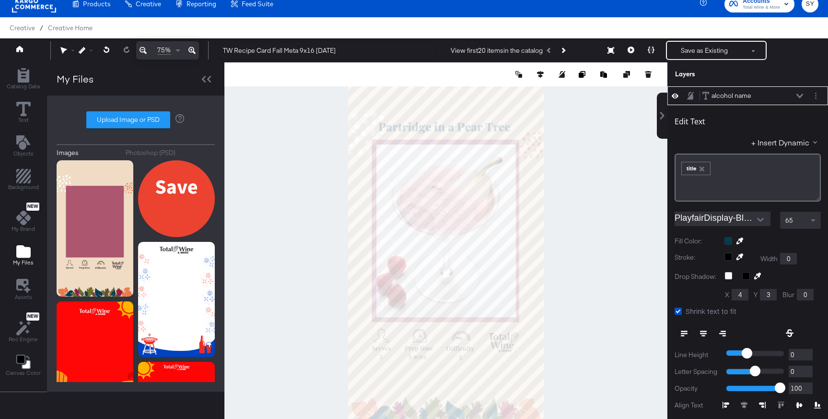
type input "260"
click at [561, 178] on div at bounding box center [445, 247] width 443 height 371
type input "890"
type input "113"
type input "835"
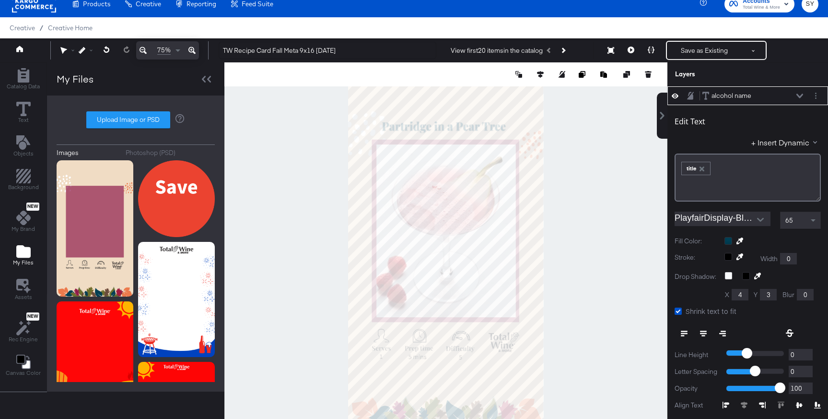
click at [557, 138] on div at bounding box center [445, 247] width 443 height 371
type input "123"
click at [712, 48] on button "Save as Existing" at bounding box center [704, 50] width 75 height 17
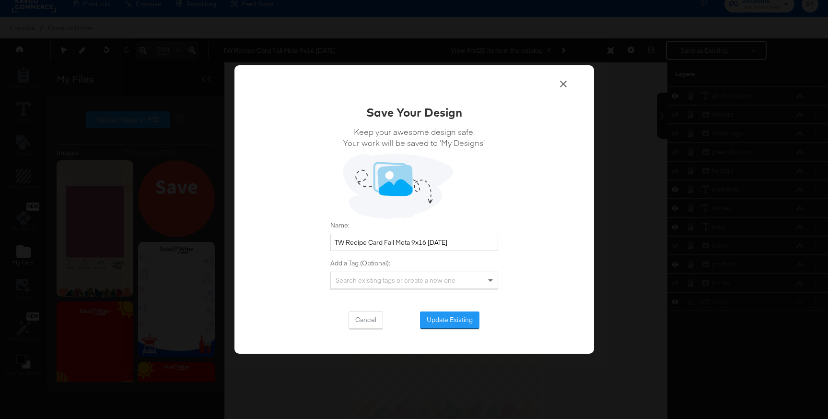
click at [450, 332] on div "Save Your Design Keep your awesome design safe. Your work will be saved to ‘My …" at bounding box center [414, 209] width 360 height 288
click at [459, 318] on button "Update Existing" at bounding box center [449, 319] width 59 height 17
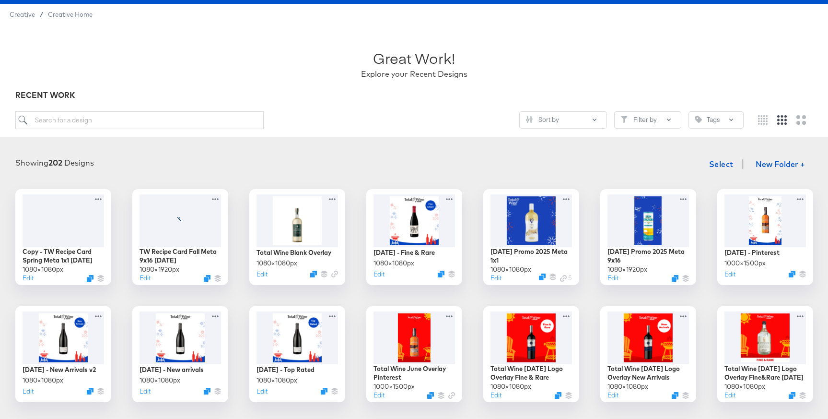
scroll to position [24, 0]
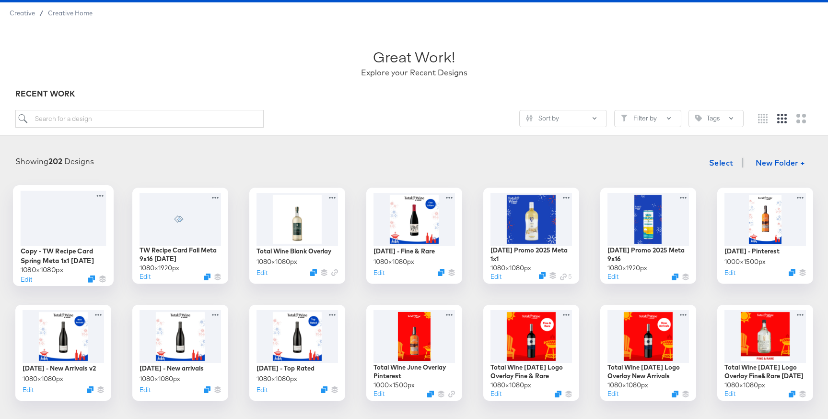
click at [30, 273] on div "1080 × 1080 px" at bounding box center [41, 269] width 43 height 9
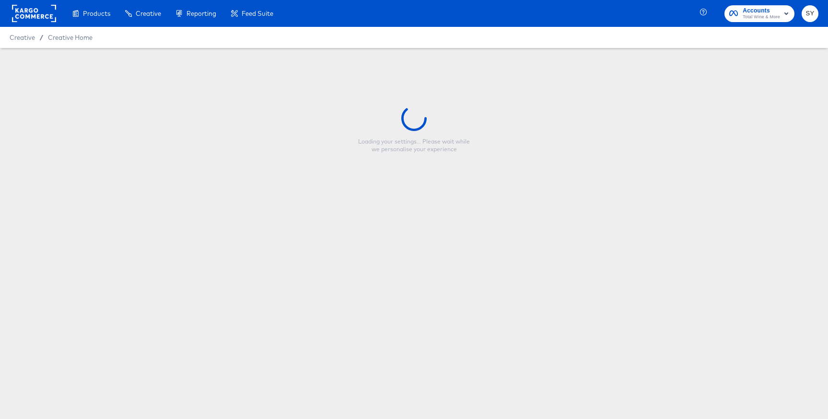
type input "Copy - TW Recipe Card Spring Meta 1x1 [DATE]"
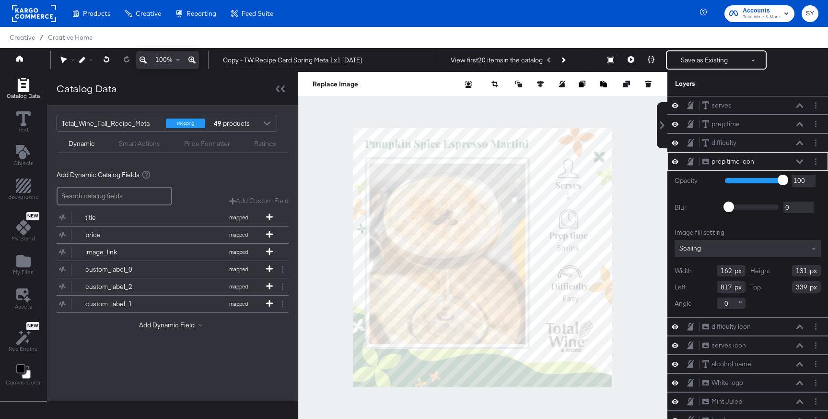
click at [490, 127] on div at bounding box center [482, 257] width 369 height 371
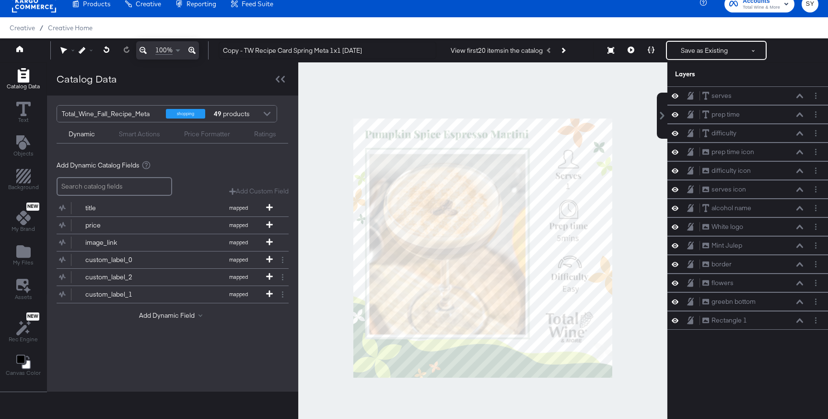
scroll to position [20, 0]
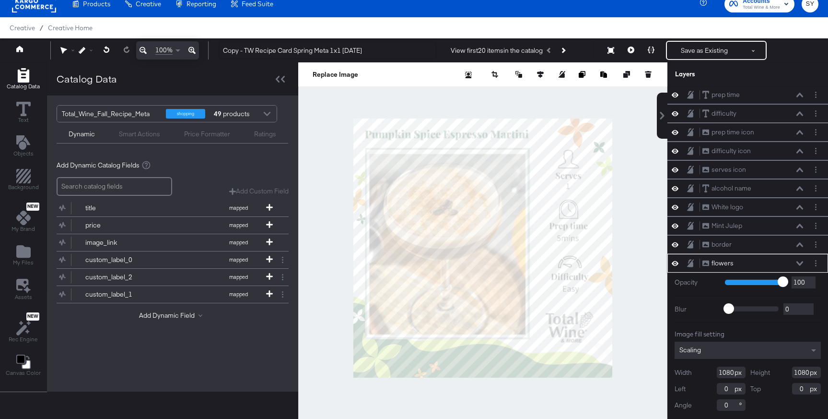
click at [796, 262] on button at bounding box center [800, 263] width 8 height 6
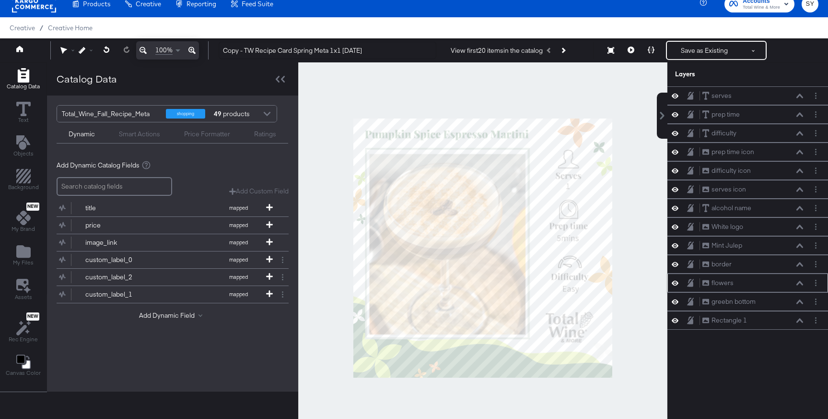
scroll to position [0, 0]
click at [813, 322] on button "Layer Options" at bounding box center [816, 320] width 10 height 10
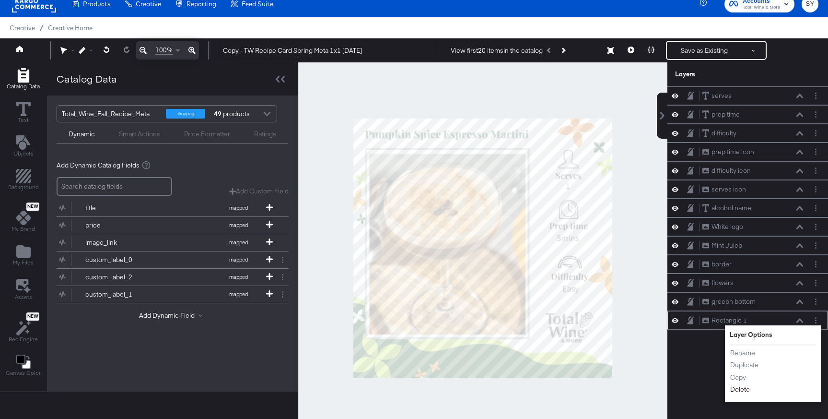
click at [740, 392] on button "Delete" at bounding box center [740, 389] width 21 height 10
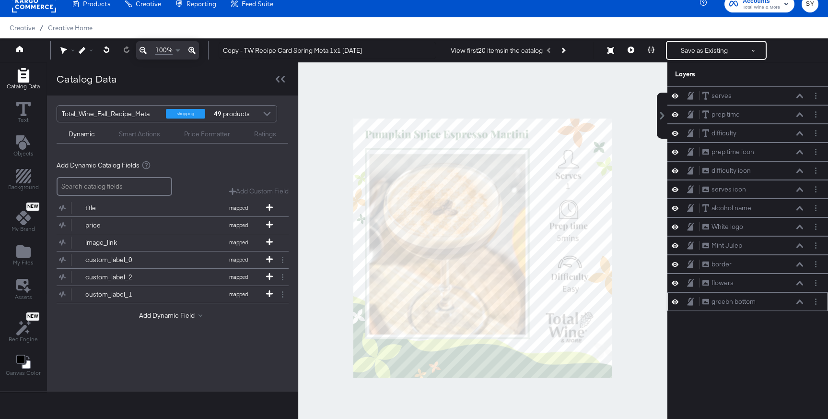
click at [816, 306] on div "greebn bottom greebn bottom" at bounding box center [747, 301] width 161 height 19
click at [816, 301] on circle "Layer Options" at bounding box center [815, 301] width 1 height 1
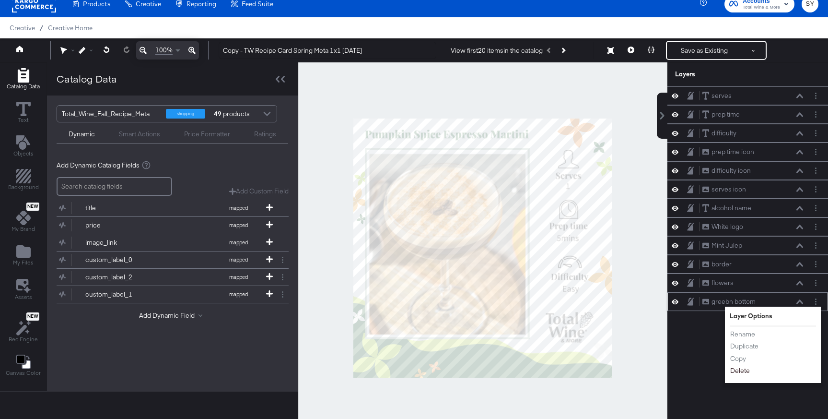
click at [749, 368] on button "Delete" at bounding box center [740, 370] width 21 height 10
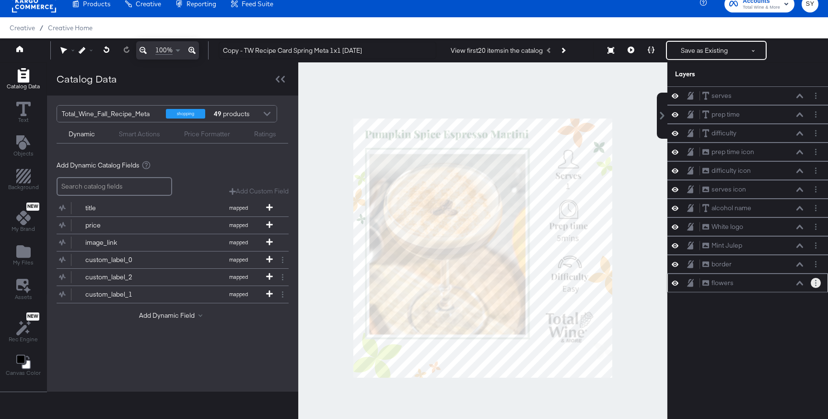
click at [813, 286] on button "Layer Options" at bounding box center [816, 283] width 10 height 10
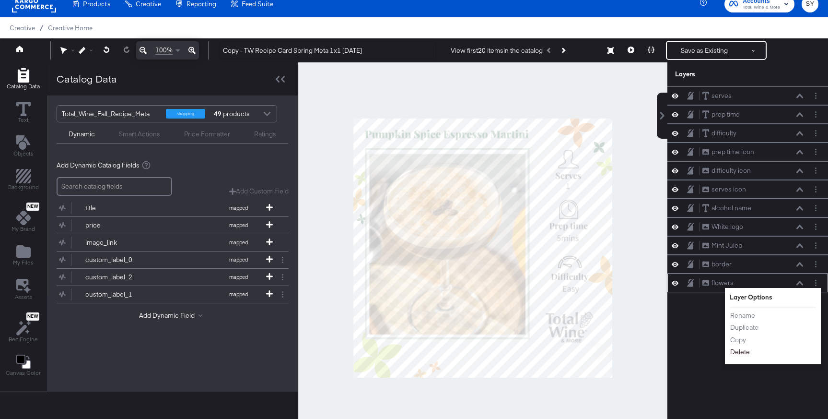
click at [739, 355] on button "Delete" at bounding box center [740, 352] width 21 height 10
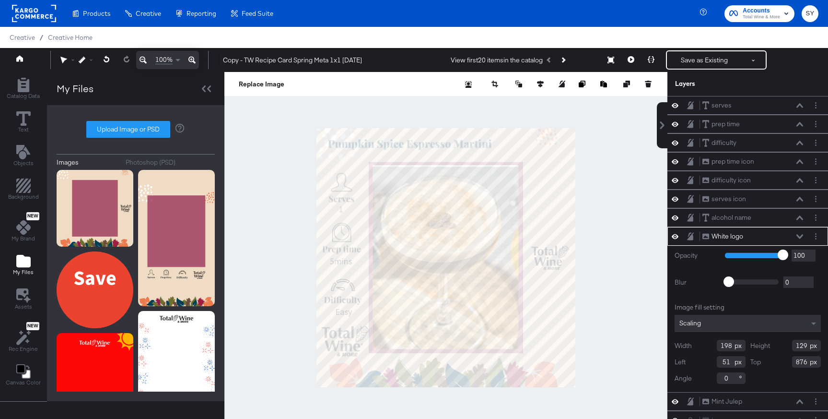
scroll to position [9, 0]
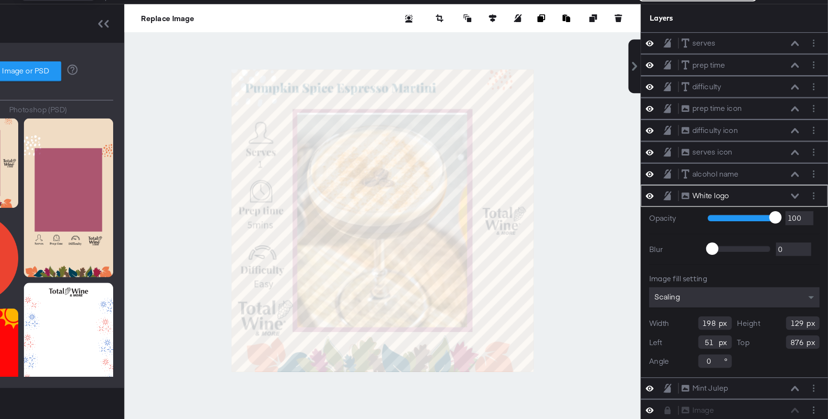
type input "22"
type input "824"
type input "164"
type input "107"
type input "35"
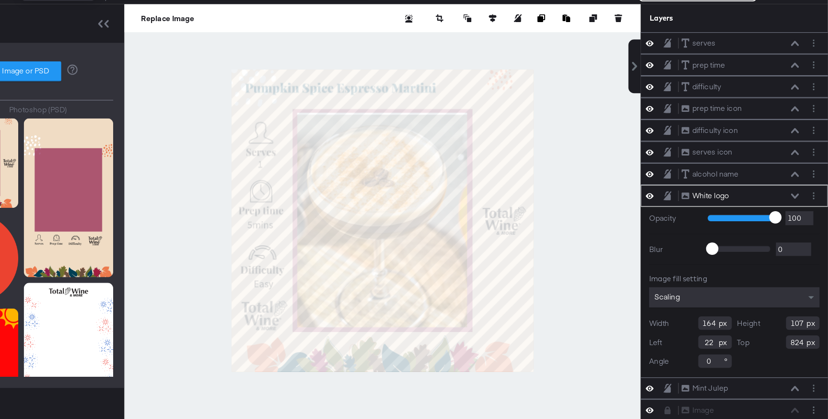
type input "826"
click at [287, 300] on div at bounding box center [445, 248] width 443 height 371
type input "825"
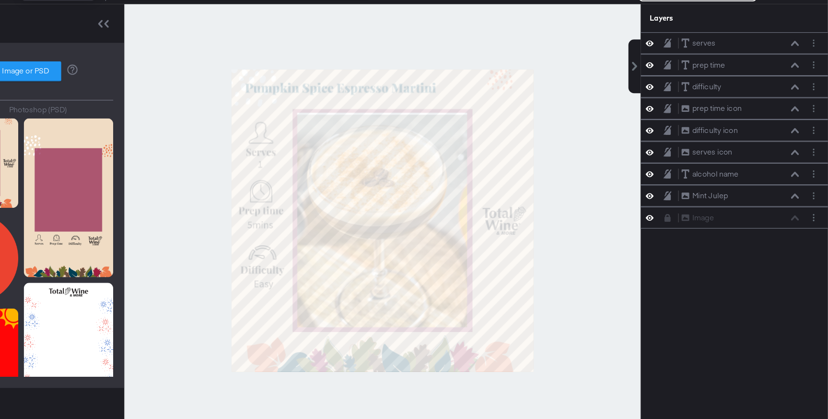
click at [355, 302] on div at bounding box center [445, 248] width 443 height 371
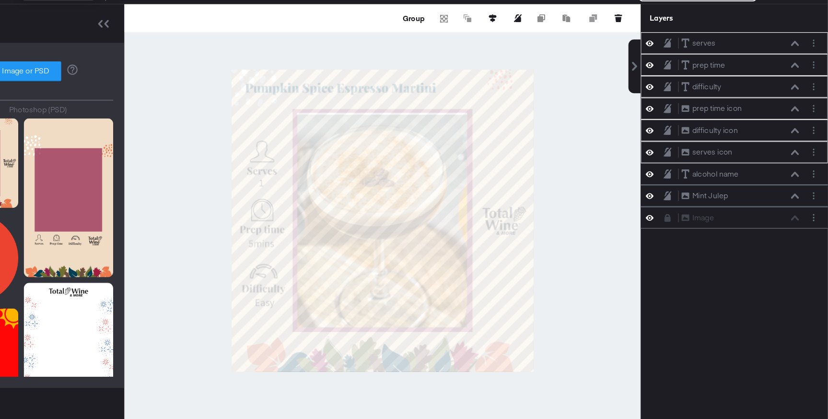
click at [302, 232] on div at bounding box center [445, 248] width 443 height 371
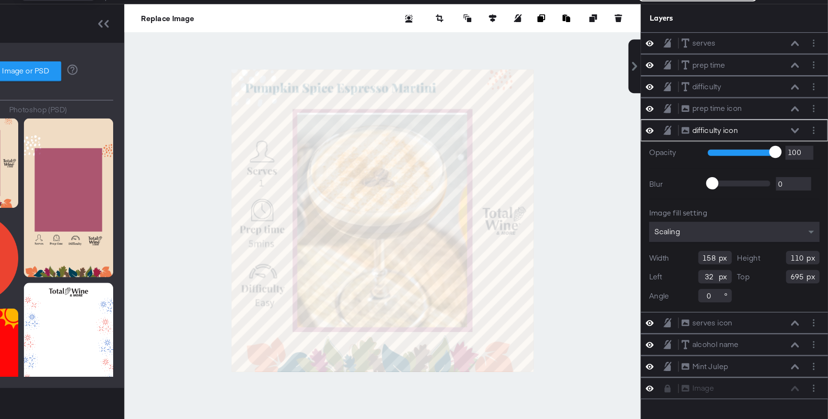
type input "31"
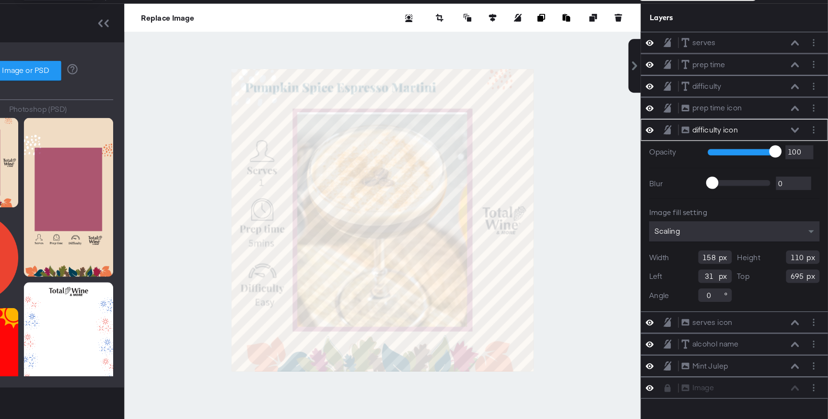
scroll to position [37, 0]
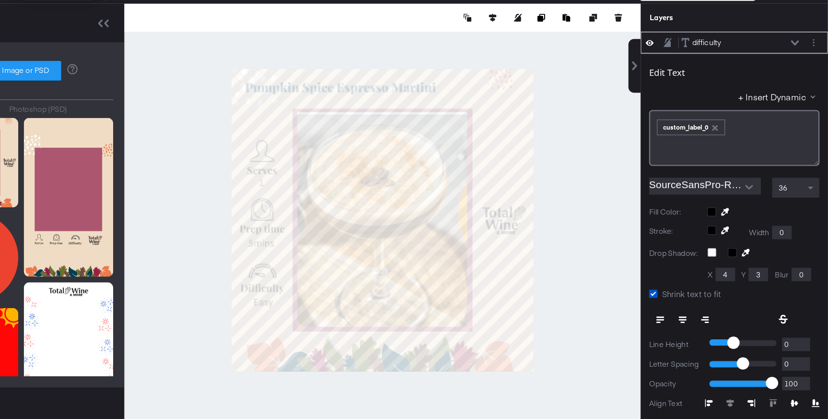
type input "22"
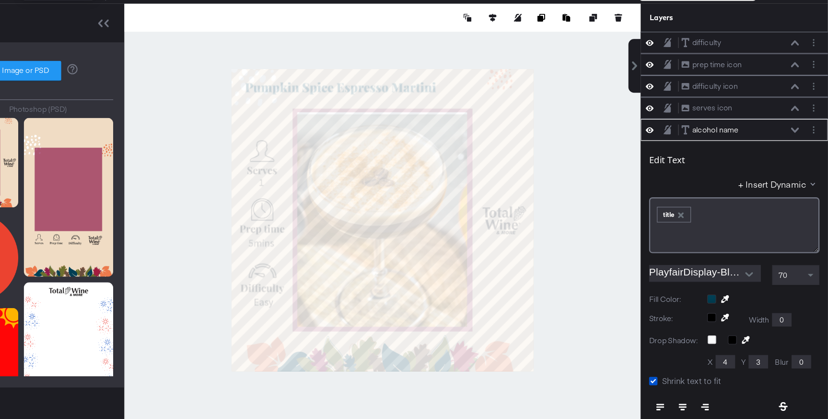
scroll to position [112, 0]
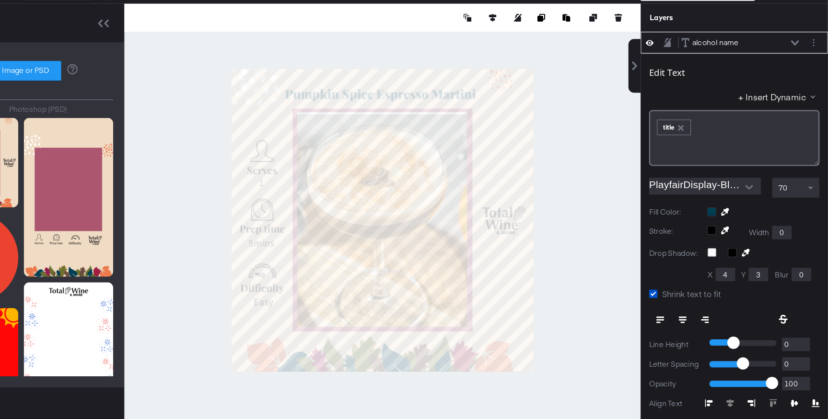
type input "191"
type input "71"
click at [611, 247] on div at bounding box center [445, 247] width 443 height 371
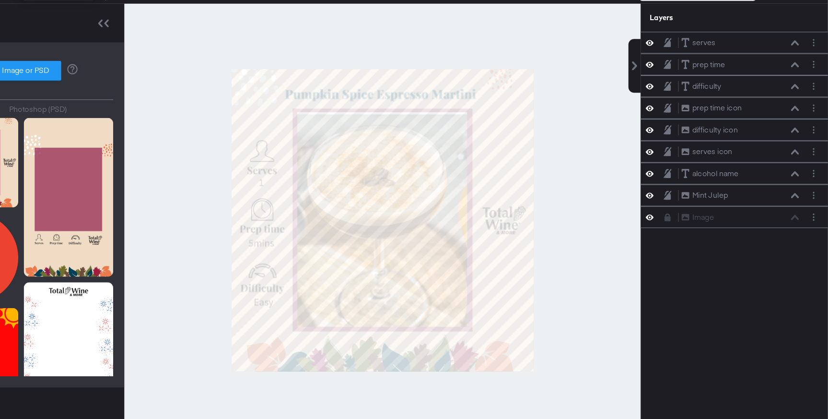
scroll to position [0, 0]
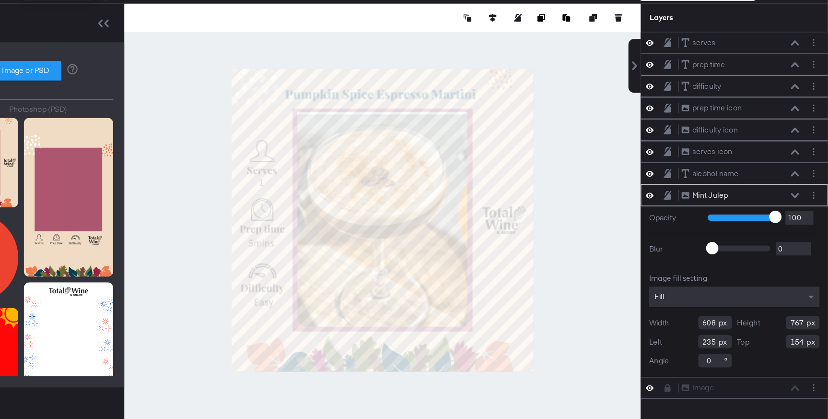
type input "715"
type input "206"
